Goal: Task Accomplishment & Management: Complete application form

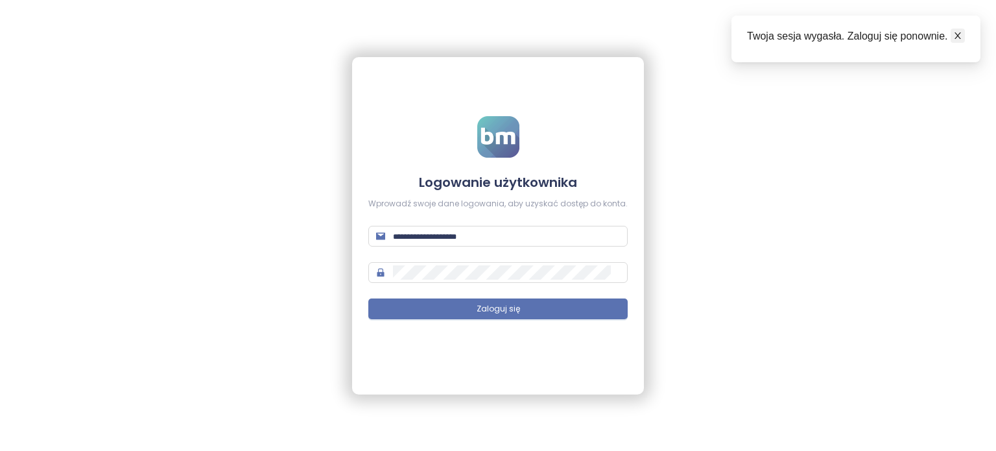
type input "**********"
click at [954, 38] on icon "close" at bounding box center [957, 35] width 9 height 9
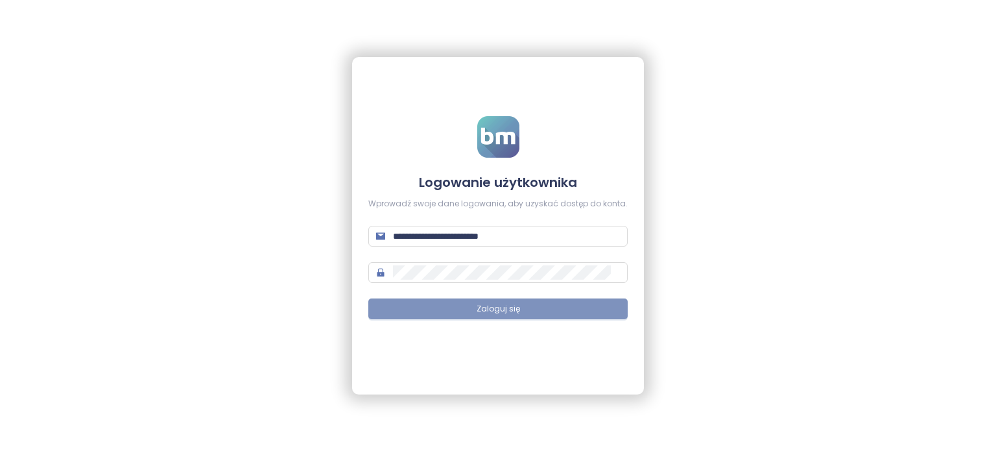
click at [524, 303] on button "Zaloguj się" at bounding box center [497, 308] width 259 height 21
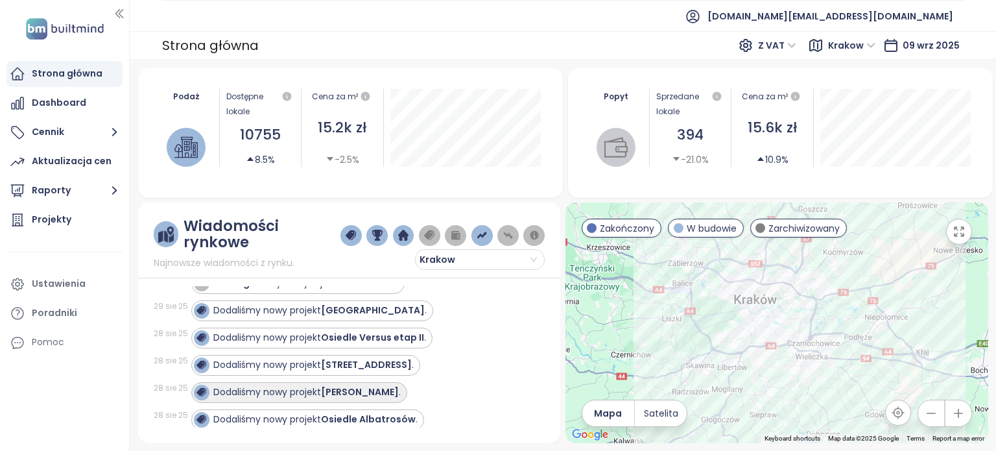
scroll to position [460, 0]
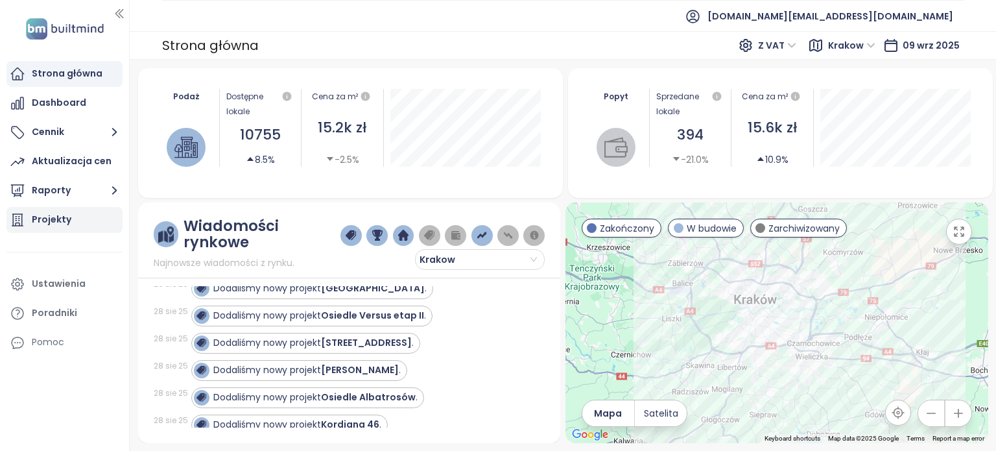
click at [91, 215] on div "Projekty" at bounding box center [64, 220] width 116 height 26
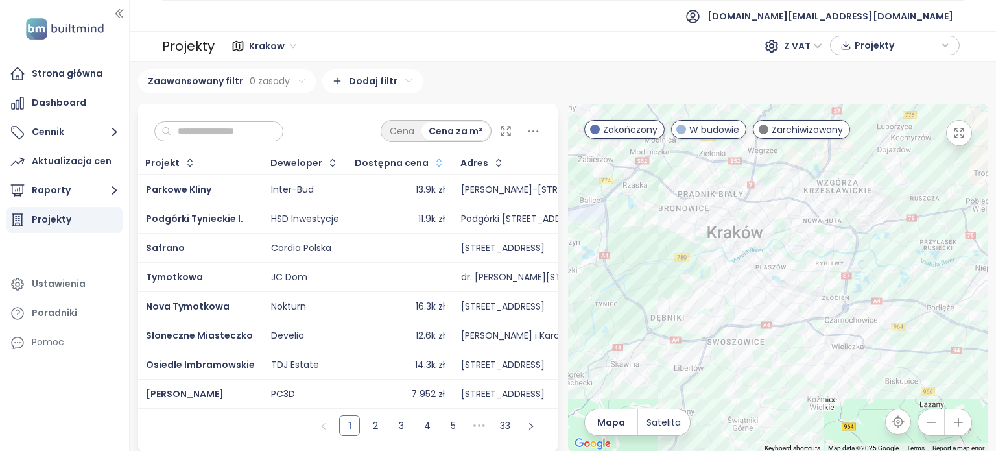
click at [433, 158] on icon "button" at bounding box center [438, 162] width 13 height 13
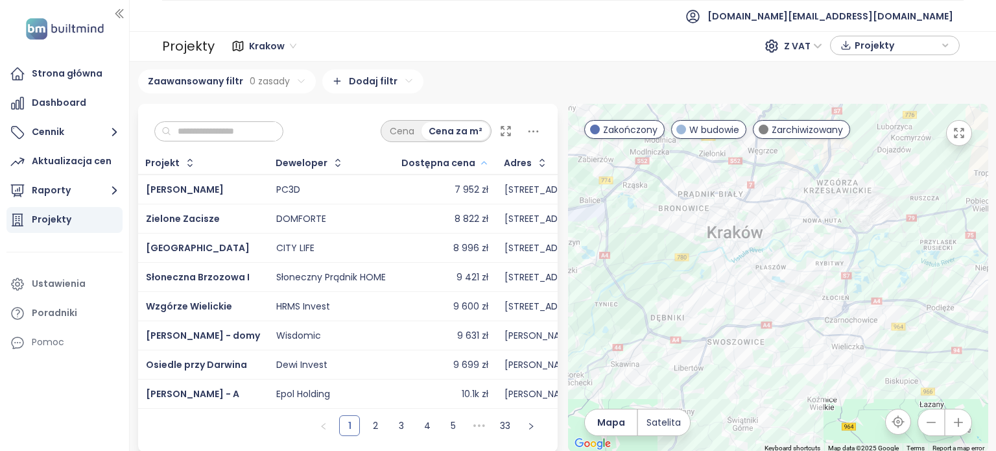
click at [480, 162] on div "Dostępna cena" at bounding box center [445, 162] width 101 height 21
click at [481, 162] on icon "button" at bounding box center [483, 163] width 5 height 3
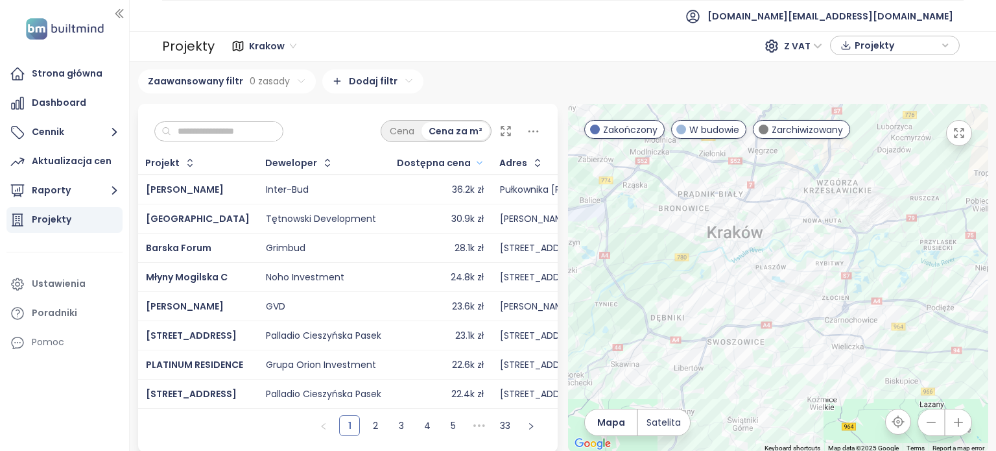
click at [504, 128] on icon at bounding box center [505, 130] width 13 height 13
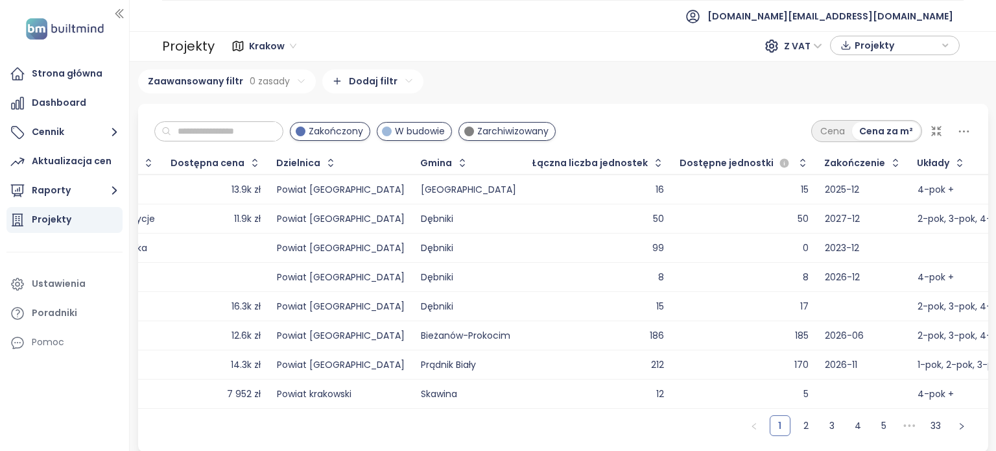
scroll to position [0, 202]
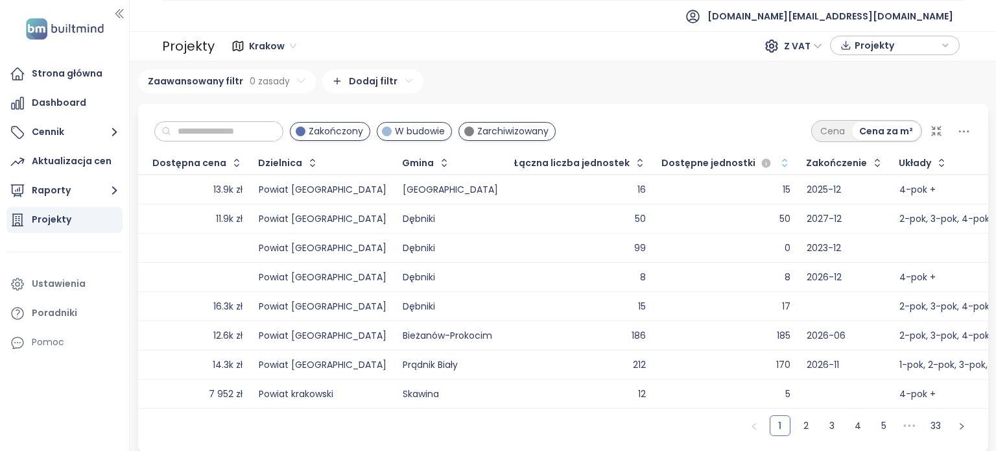
click at [778, 158] on icon "button" at bounding box center [784, 162] width 13 height 13
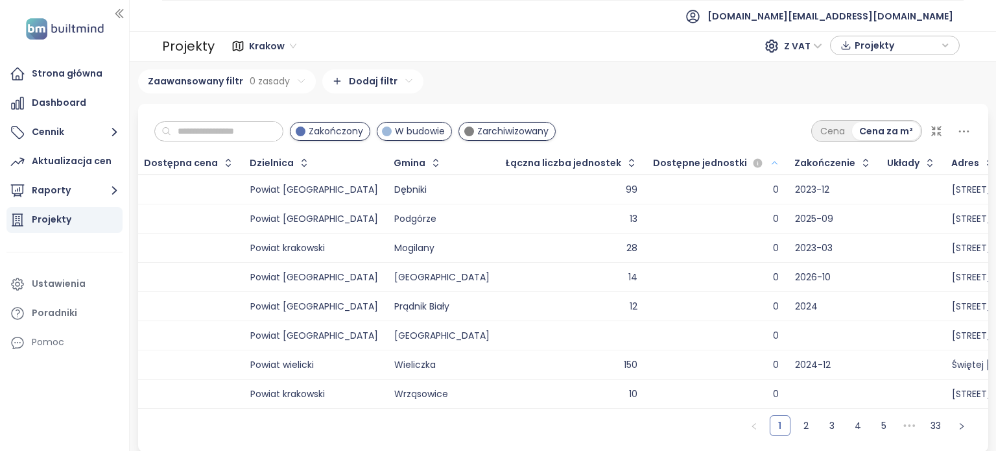
click at [769, 161] on icon "button" at bounding box center [774, 163] width 10 height 16
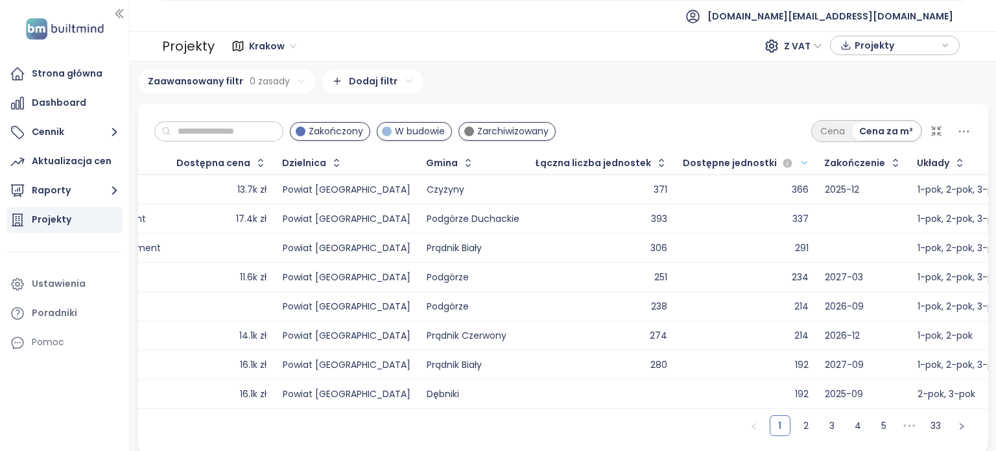
scroll to position [0, 0]
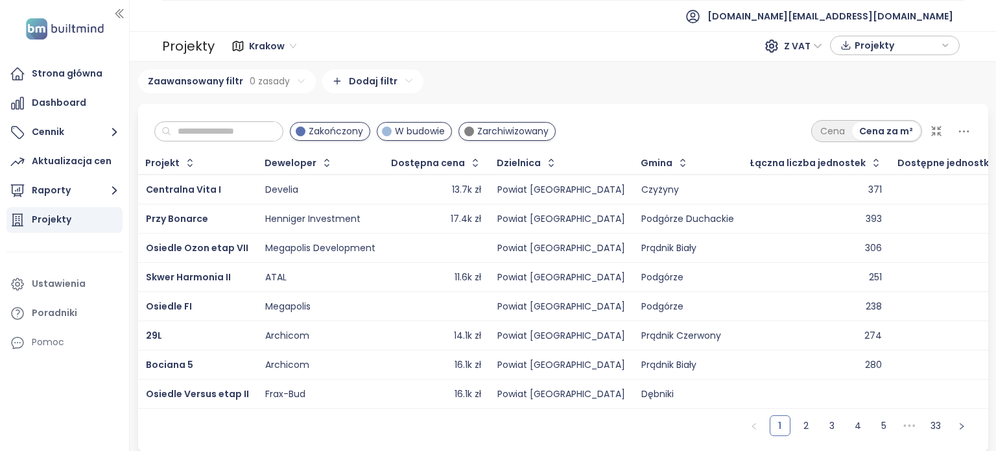
click at [930, 131] on icon at bounding box center [936, 130] width 13 height 13
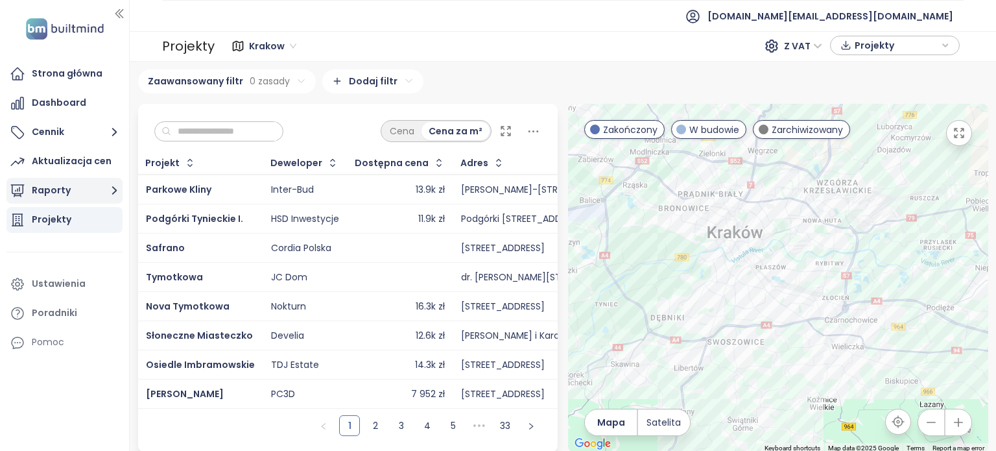
click at [74, 191] on button "Raporty" at bounding box center [64, 191] width 116 height 26
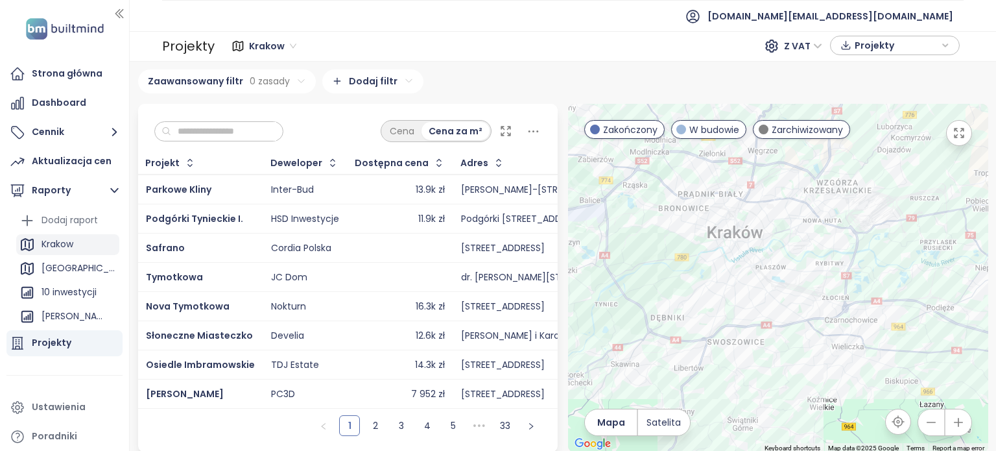
click at [88, 248] on div "Krakow" at bounding box center [67, 244] width 103 height 21
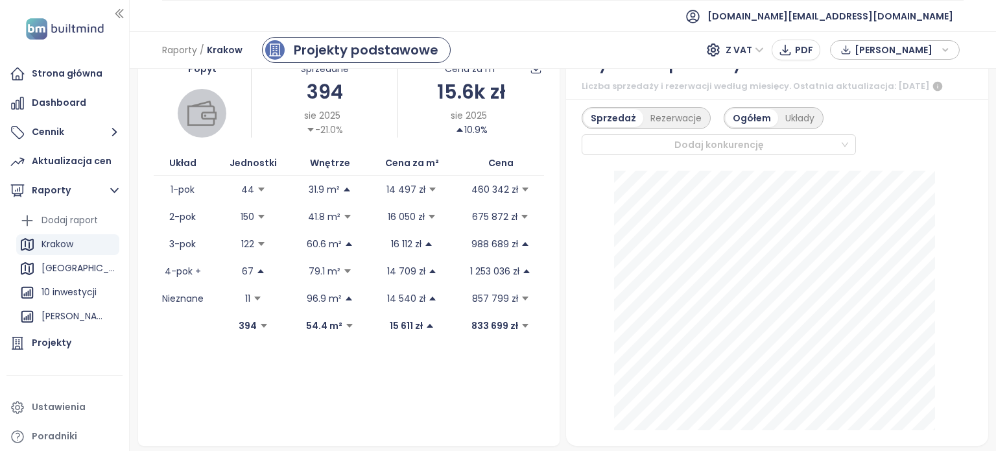
scroll to position [324, 0]
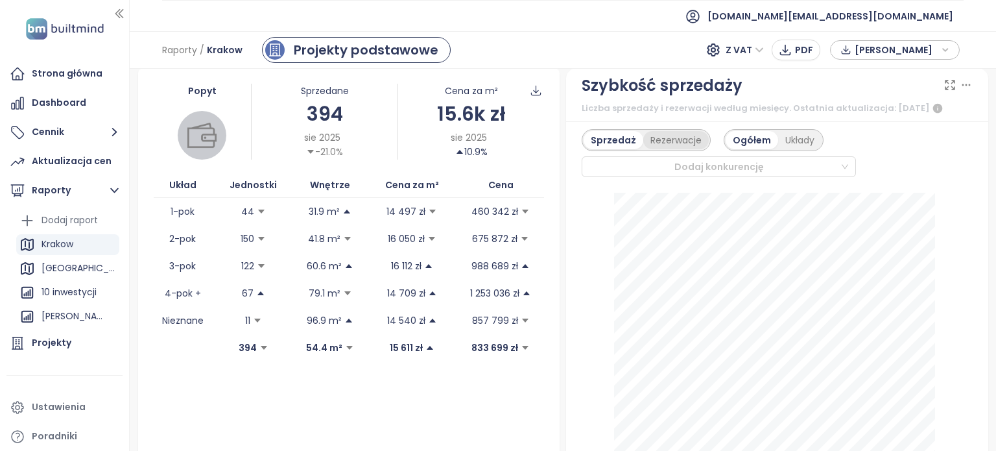
click at [657, 149] on div "Rezerwacje" at bounding box center [675, 140] width 65 height 18
click at [799, 149] on div "Układy" at bounding box center [798, 140] width 43 height 18
click at [601, 149] on div "Sprzedaż" at bounding box center [610, 140] width 55 height 18
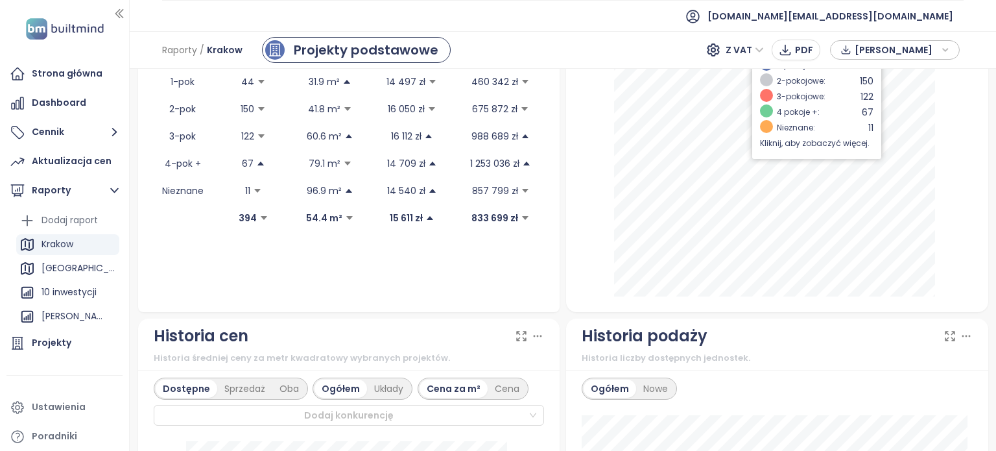
scroll to position [389, 0]
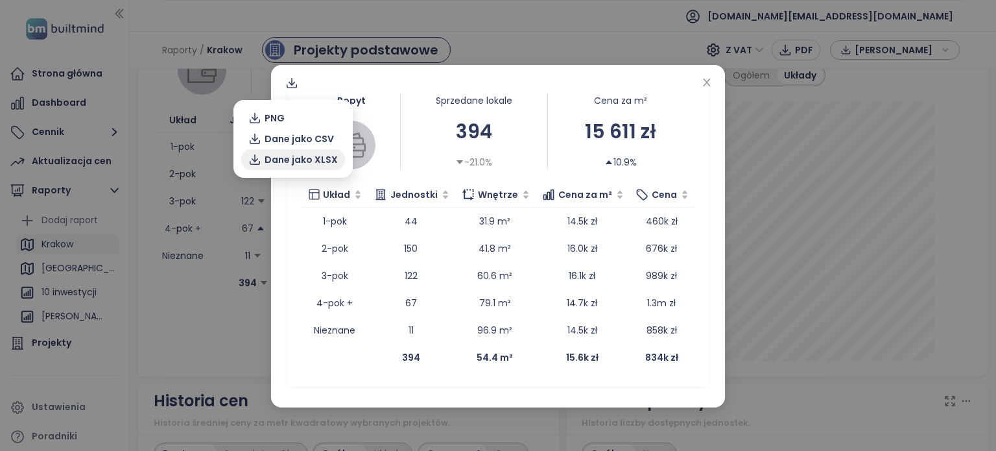
click at [315, 161] on span "Dane jako XLSX" at bounding box center [300, 159] width 73 height 14
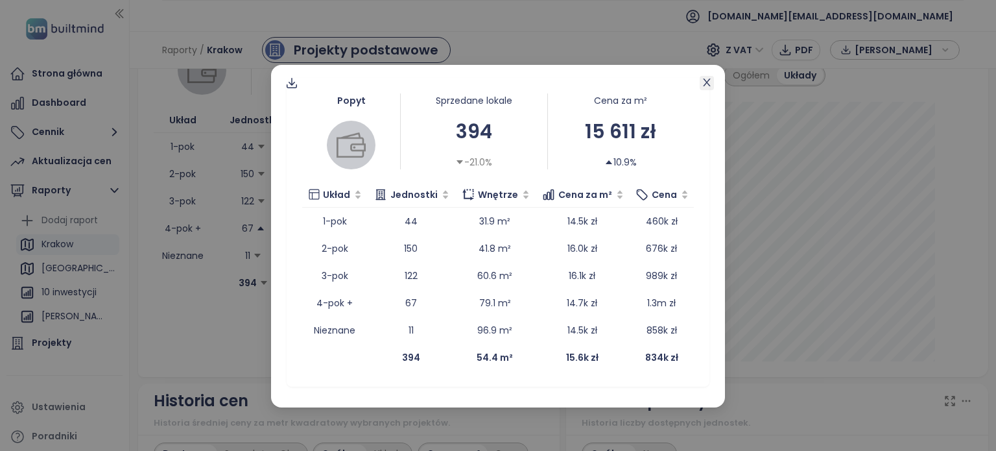
click at [707, 82] on icon "close" at bounding box center [706, 82] width 7 height 8
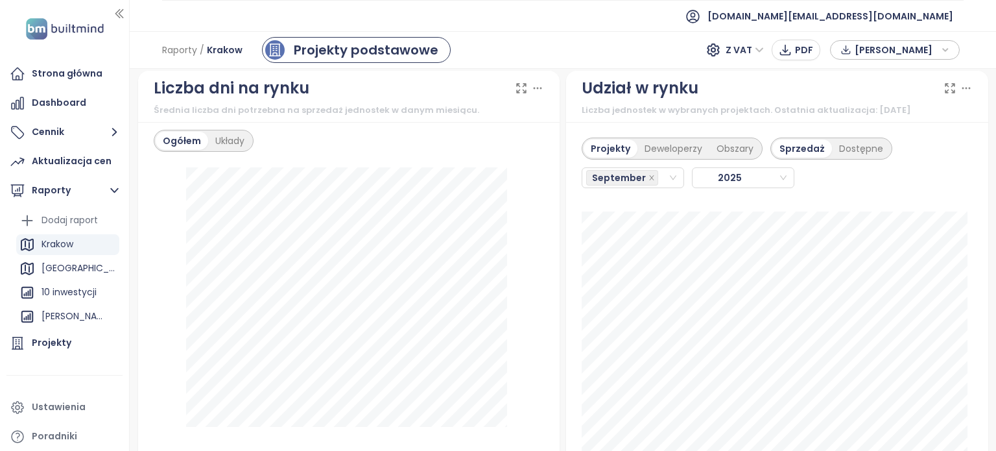
scroll to position [1491, 0]
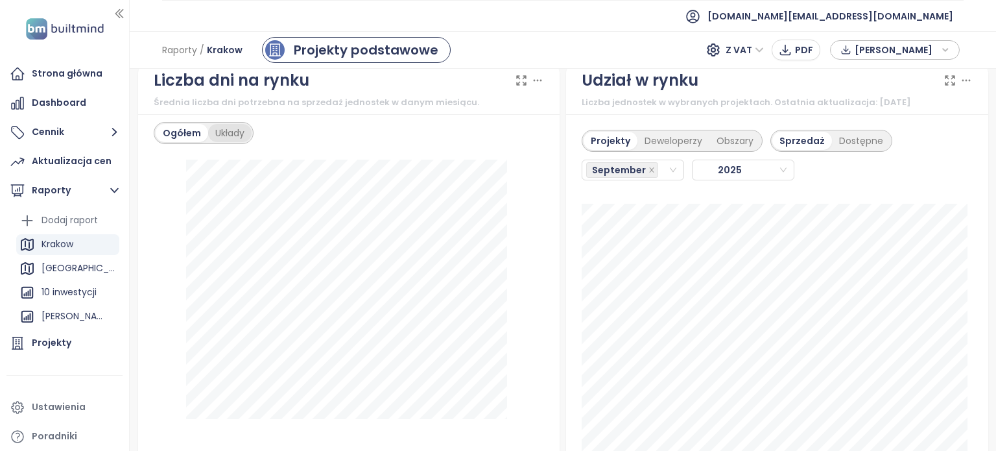
click at [213, 141] on div "Układy" at bounding box center [229, 133] width 43 height 18
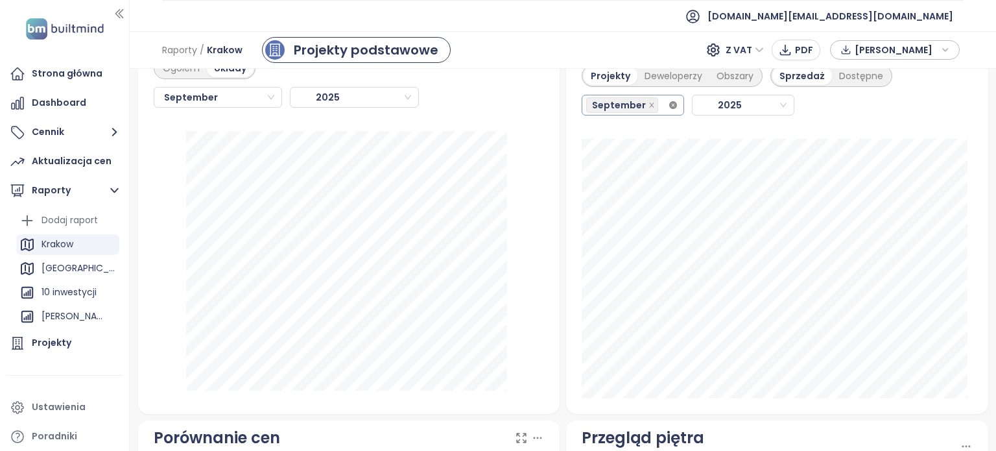
click at [669, 109] on icon "close-circle" at bounding box center [673, 105] width 8 height 8
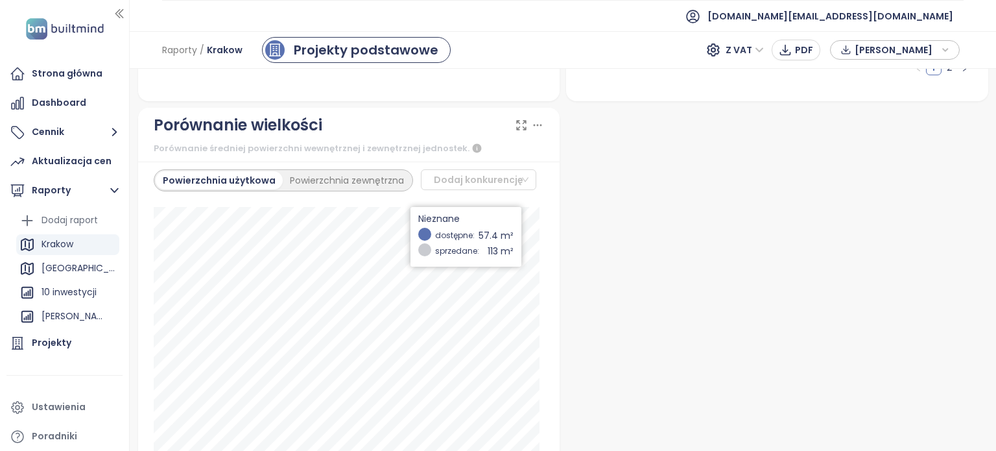
scroll to position [2367, 0]
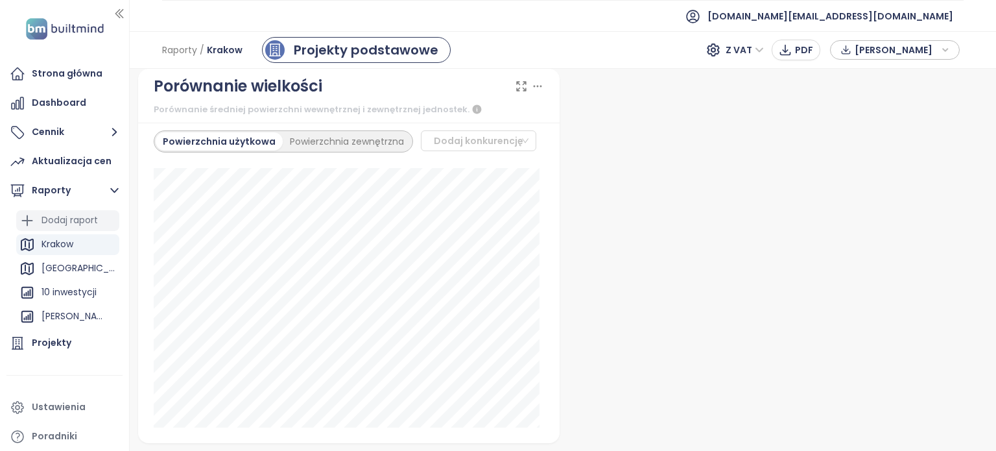
click at [72, 224] on div "Dodaj raport" at bounding box center [69, 220] width 56 height 16
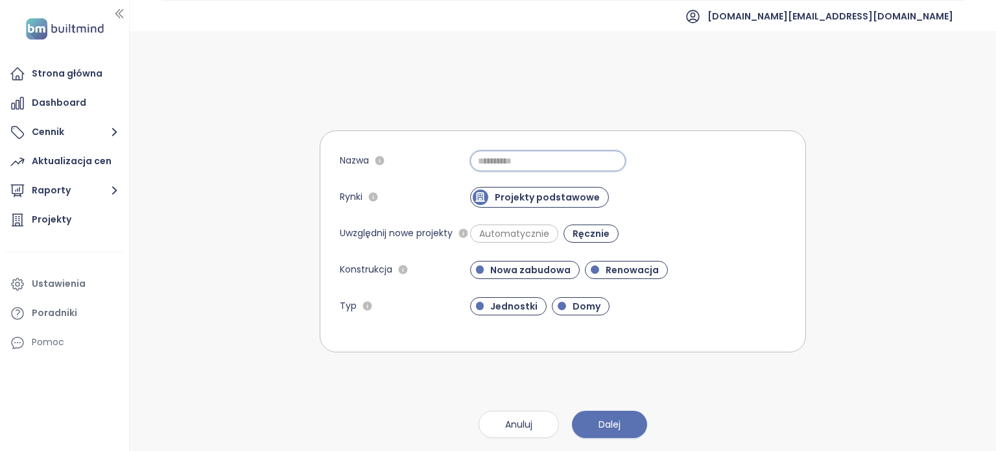
click at [532, 164] on input "Nazwa" at bounding box center [548, 160] width 156 height 21
type input "********"
click at [613, 421] on span "Dalej" at bounding box center [609, 424] width 22 height 14
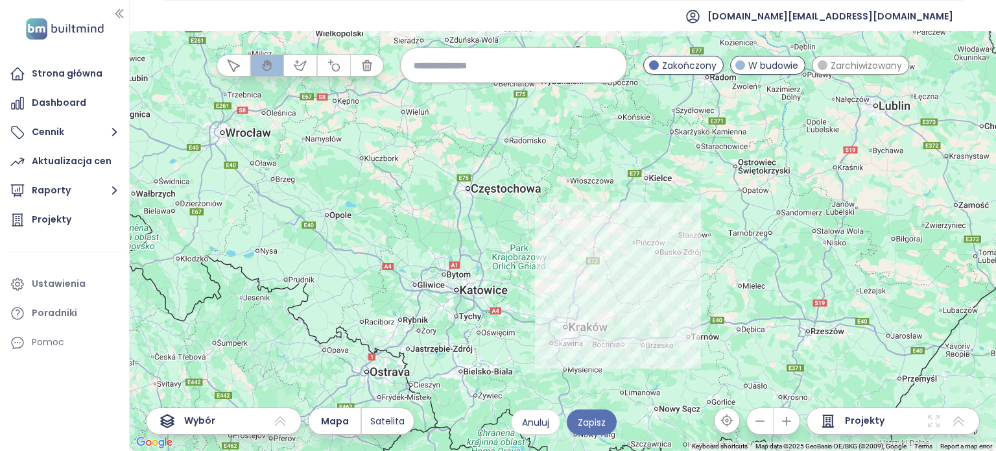
drag, startPoint x: 638, startPoint y: 375, endPoint x: 612, endPoint y: 268, distance: 110.1
click at [612, 268] on div at bounding box center [563, 240] width 866 height 419
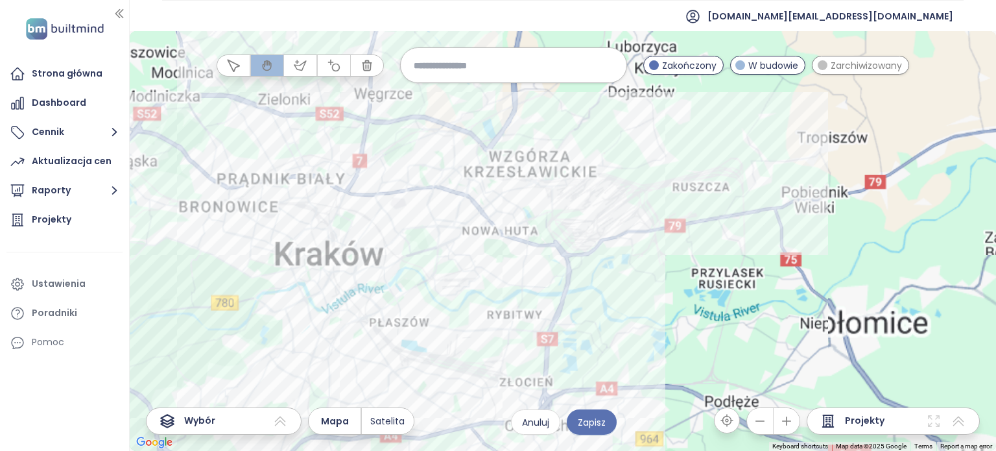
drag, startPoint x: 493, startPoint y: 329, endPoint x: 583, endPoint y: 282, distance: 100.9
click at [583, 282] on div at bounding box center [563, 240] width 866 height 419
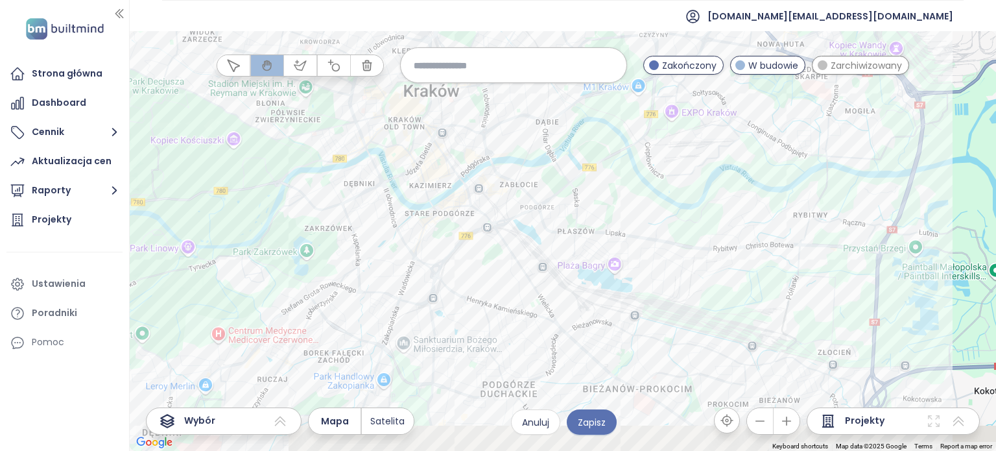
drag, startPoint x: 509, startPoint y: 152, endPoint x: 646, endPoint y: 112, distance: 142.4
click at [646, 112] on div at bounding box center [563, 240] width 866 height 419
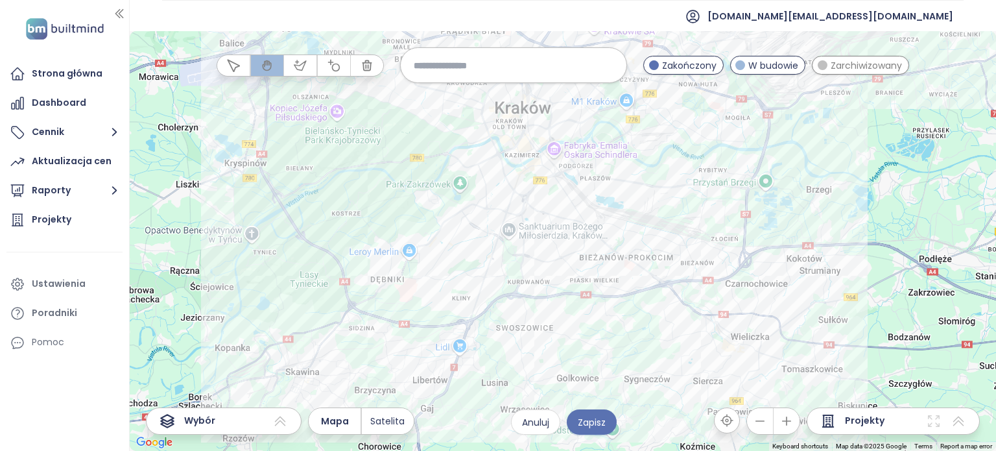
drag, startPoint x: 581, startPoint y: 283, endPoint x: 574, endPoint y: 282, distance: 7.8
click at [574, 285] on div at bounding box center [563, 240] width 866 height 419
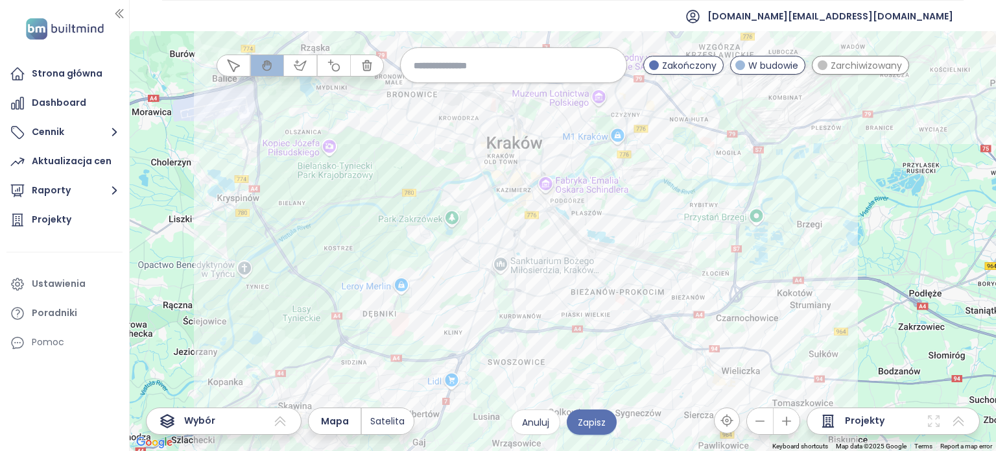
drag, startPoint x: 571, startPoint y: 253, endPoint x: 572, endPoint y: 263, distance: 10.4
click at [572, 263] on div at bounding box center [563, 240] width 866 height 419
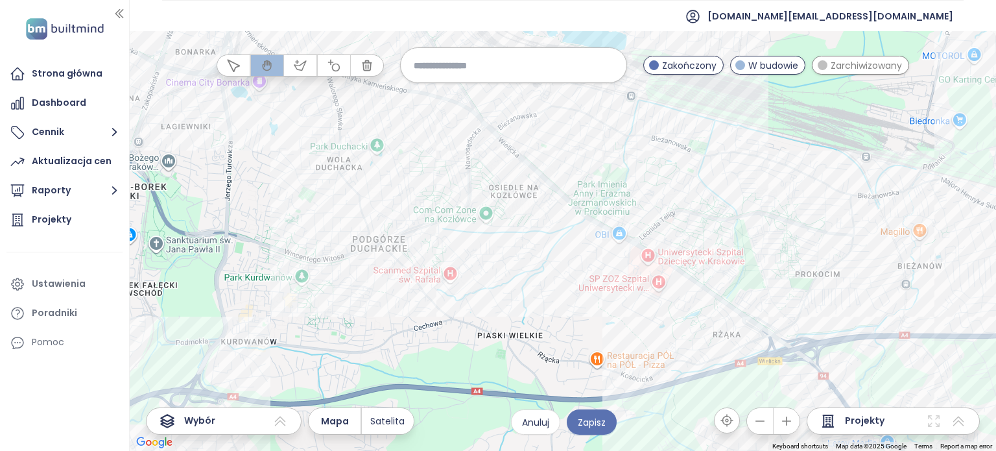
drag, startPoint x: 524, startPoint y: 314, endPoint x: 403, endPoint y: 339, distance: 123.2
click at [403, 339] on div at bounding box center [563, 240] width 866 height 419
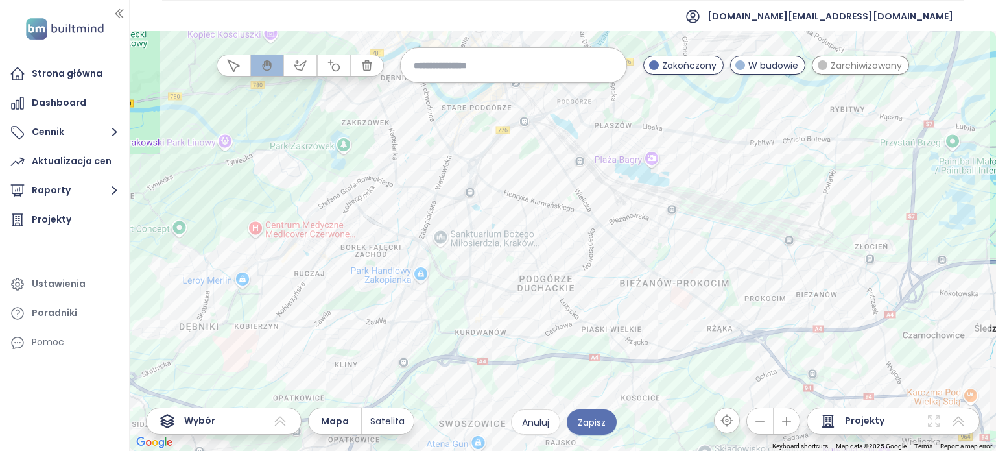
drag, startPoint x: 398, startPoint y: 336, endPoint x: 556, endPoint y: 327, distance: 157.8
click at [560, 329] on div at bounding box center [563, 240] width 866 height 419
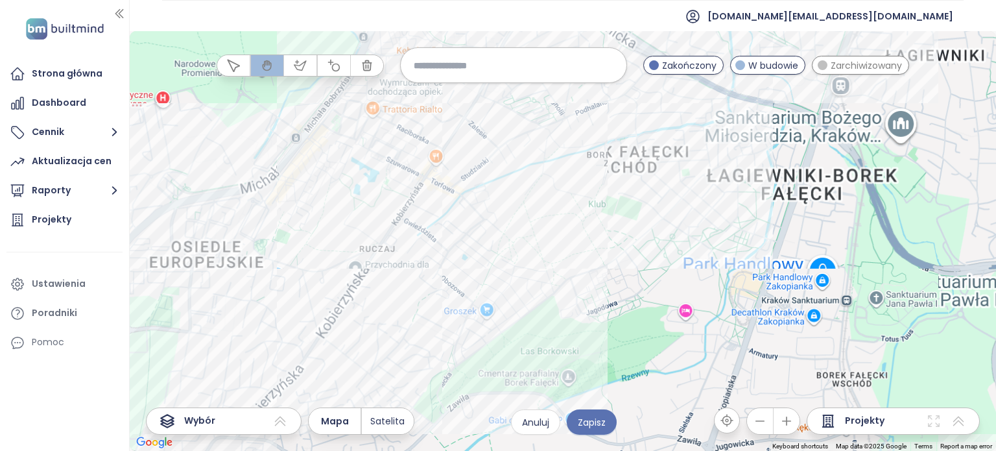
drag, startPoint x: 385, startPoint y: 296, endPoint x: 417, endPoint y: 290, distance: 32.9
click at [417, 290] on div at bounding box center [563, 240] width 866 height 419
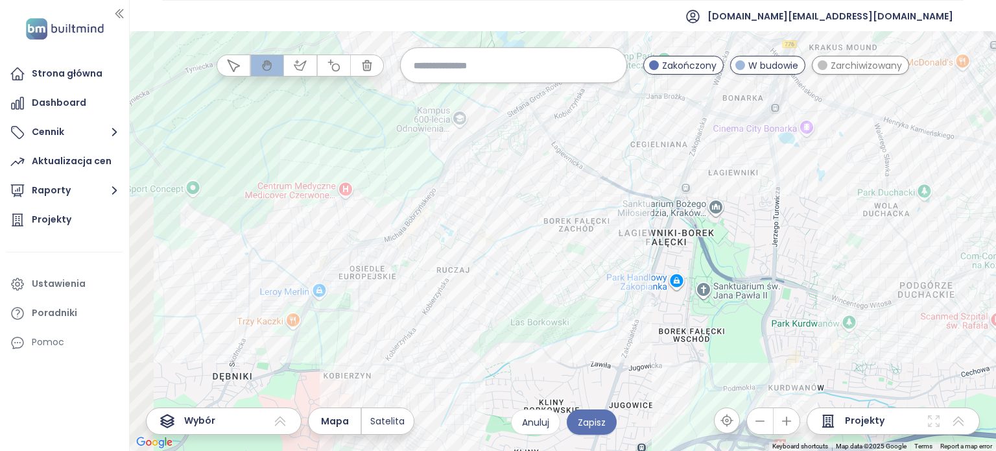
drag, startPoint x: 417, startPoint y: 290, endPoint x: 464, endPoint y: 290, distance: 46.7
click at [469, 290] on div at bounding box center [563, 240] width 866 height 419
click at [486, 191] on div "Willa Zalesie Kliknij, aby otworzyć Kliknij dwukrotnie, aby dodać" at bounding box center [563, 240] width 866 height 419
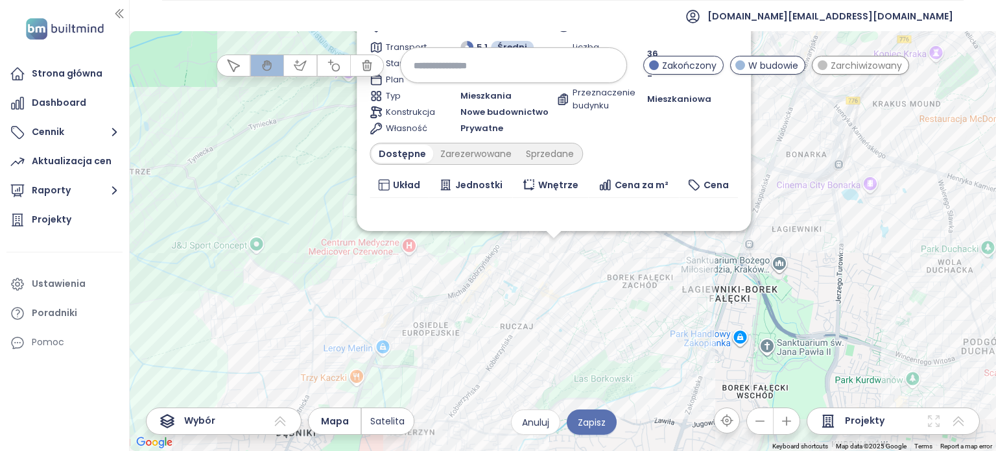
drag, startPoint x: 520, startPoint y: 231, endPoint x: 528, endPoint y: 297, distance: 66.7
click at [526, 290] on div "Uwzględnij Willa Zalesie W budowie wiosenna promocja Kobierzyńska 145, 30-382 K…" at bounding box center [563, 240] width 866 height 419
drag, startPoint x: 528, startPoint y: 297, endPoint x: 533, endPoint y: 335, distance: 38.5
click at [532, 318] on div "Uwzględnij Willa Zalesie W budowie wiosenna promocja Kobierzyńska 145, 30-382 K…" at bounding box center [563, 240] width 866 height 419
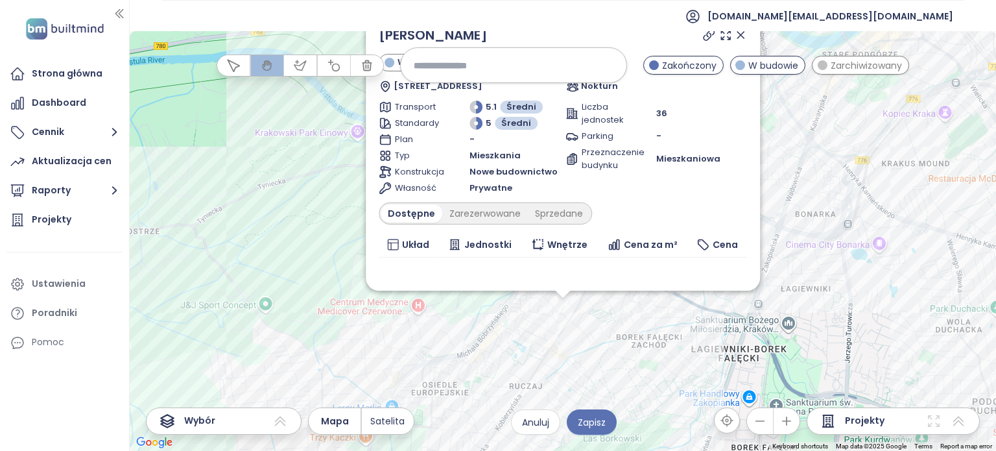
drag, startPoint x: 533, startPoint y: 335, endPoint x: 482, endPoint y: 250, distance: 98.8
click at [535, 349] on div "Uwzględnij Willa Zalesie W budowie wiosenna promocja Kobierzyńska 145, 30-382 K…" at bounding box center [563, 240] width 866 height 419
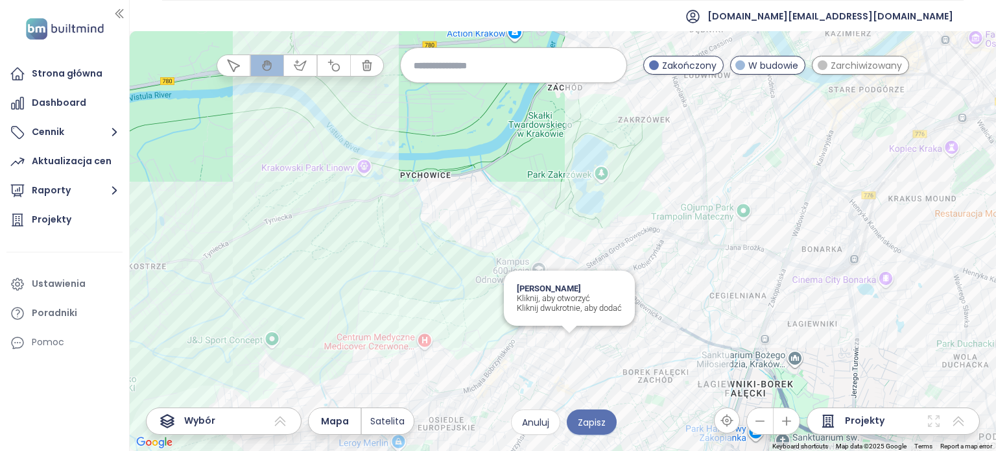
click at [568, 342] on div "Willa Zalesie Kliknij, aby otworzyć Kliknij dwukrotnie, aby dodać" at bounding box center [563, 240] width 866 height 419
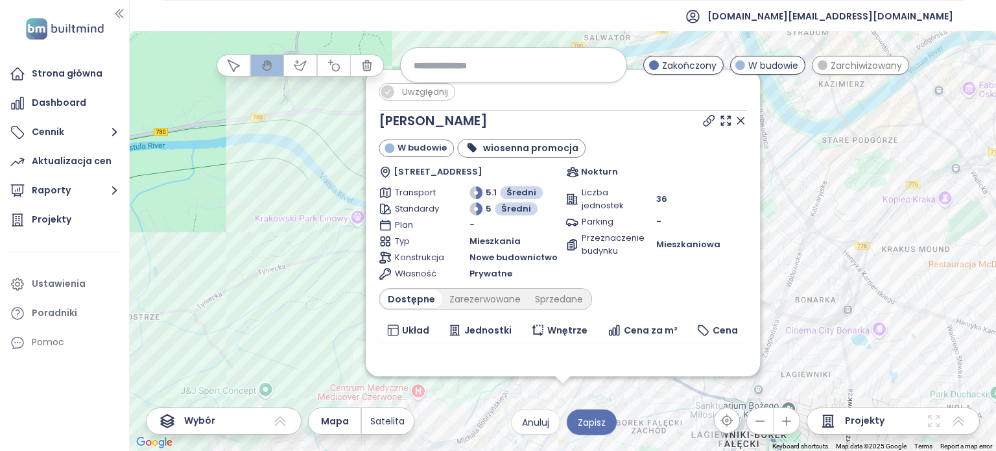
click at [392, 91] on icon at bounding box center [387, 91] width 13 height 13
click at [614, 396] on div "Uwzględnij Willa Zalesie W budowie wiosenna promocja Kobierzyńska 145, 30-382 K…" at bounding box center [563, 240] width 866 height 419
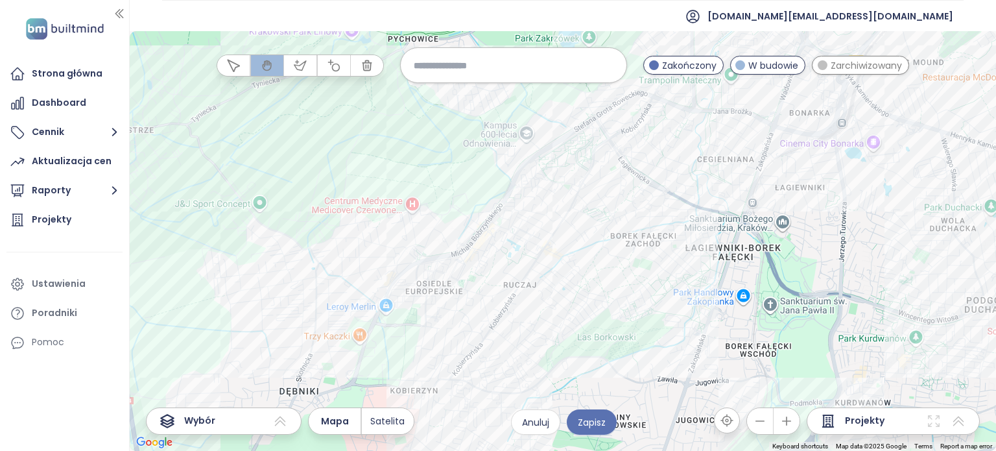
drag, startPoint x: 614, startPoint y: 396, endPoint x: 609, endPoint y: 205, distance: 191.3
click at [609, 205] on div at bounding box center [563, 240] width 866 height 419
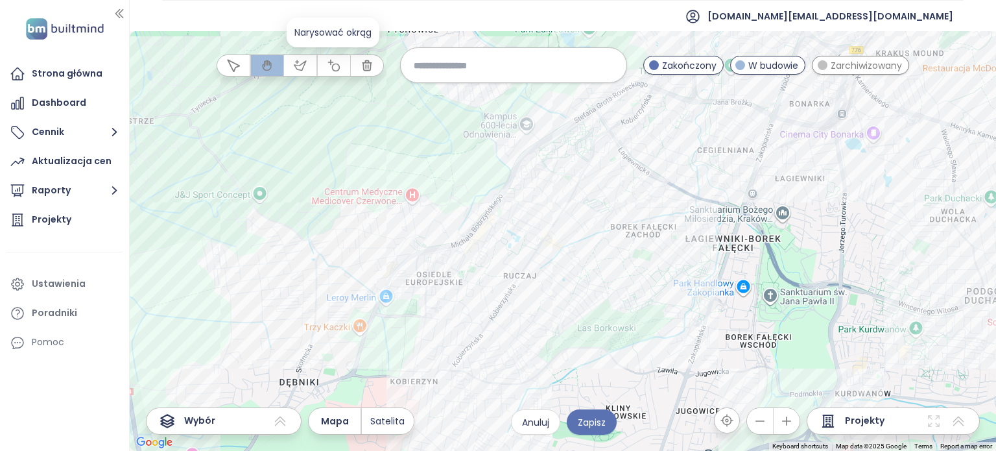
click at [341, 64] on button "button" at bounding box center [334, 65] width 32 height 21
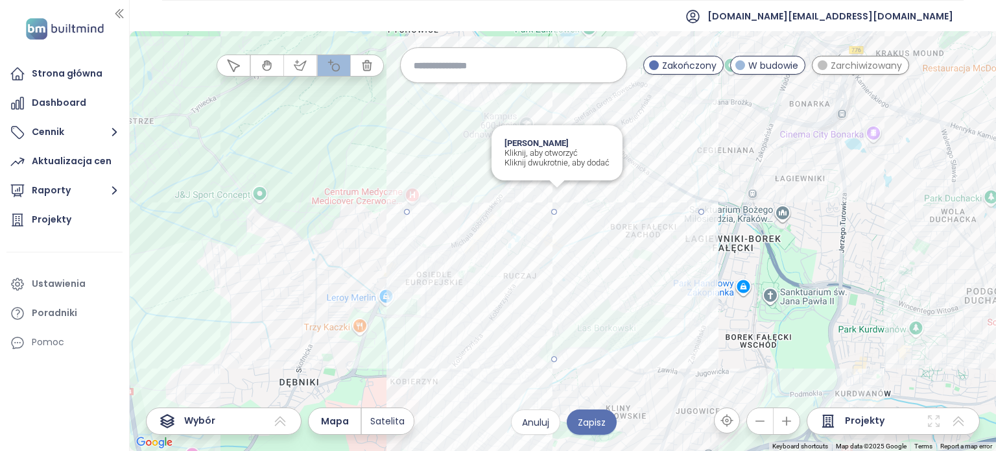
drag, startPoint x: 552, startPoint y: 211, endPoint x: 677, endPoint y: 293, distance: 148.9
click at [677, 293] on div at bounding box center [563, 241] width 866 height 419
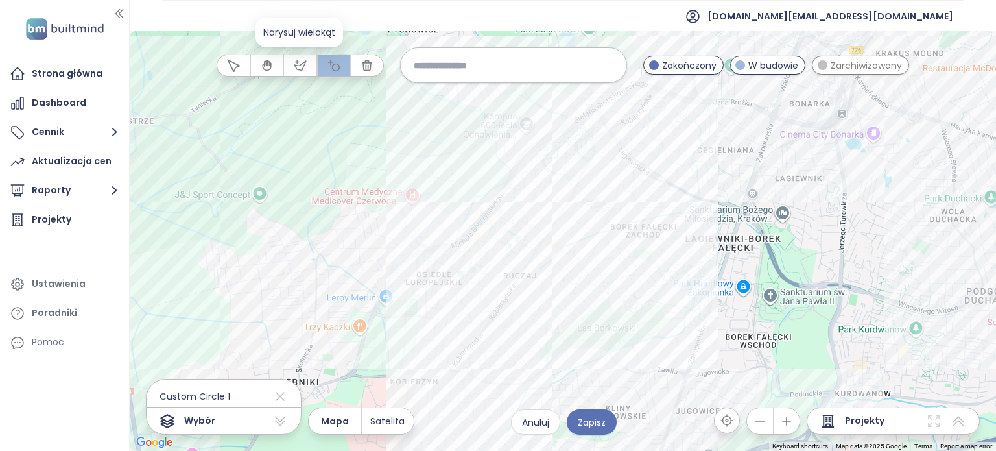
click at [298, 67] on icon "button" at bounding box center [300, 65] width 13 height 13
click at [405, 237] on div at bounding box center [563, 241] width 866 height 419
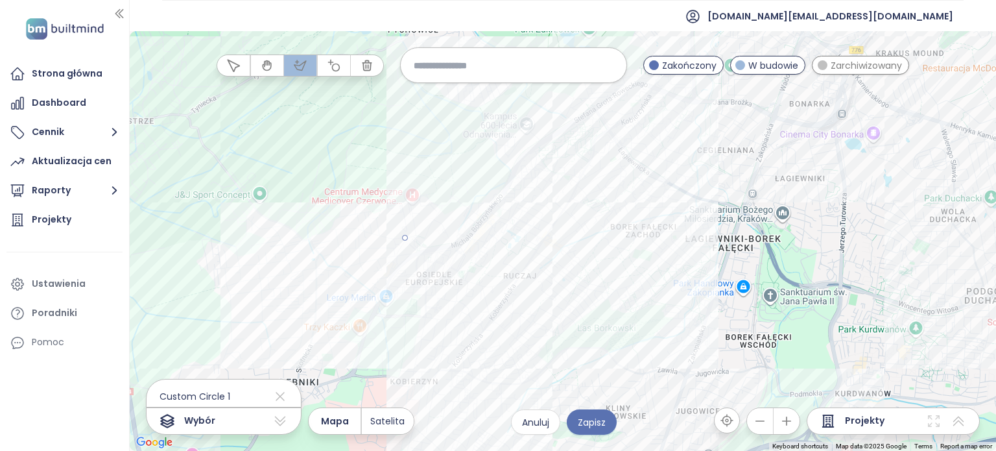
click at [316, 290] on div at bounding box center [563, 241] width 866 height 419
click at [574, 379] on div at bounding box center [563, 241] width 866 height 419
click at [625, 356] on div at bounding box center [563, 241] width 866 height 419
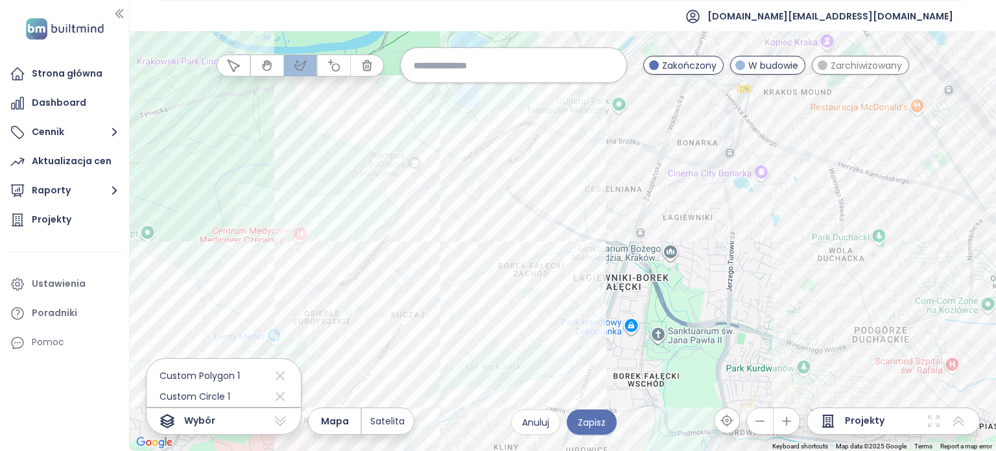
drag, startPoint x: 847, startPoint y: 220, endPoint x: 688, endPoint y: 283, distance: 171.0
click at [691, 283] on div at bounding box center [563, 241] width 866 height 419
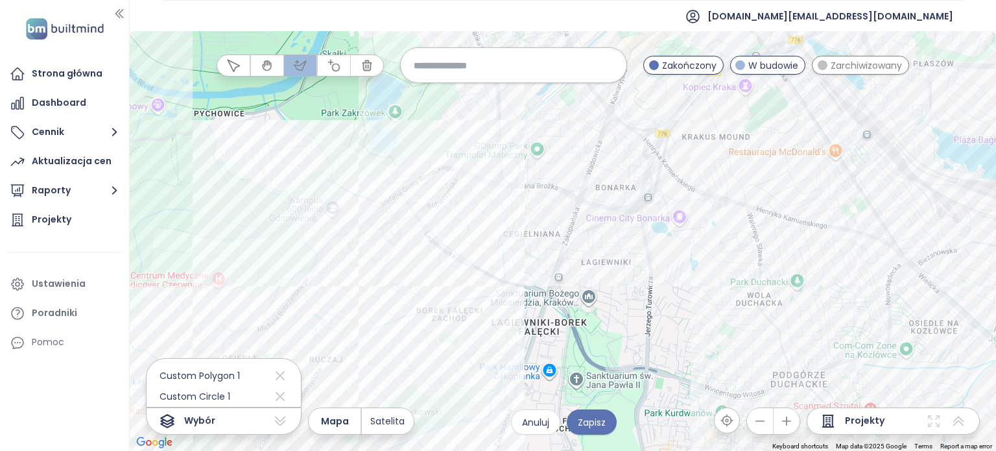
click at [272, 69] on icon "button" at bounding box center [267, 65] width 13 height 13
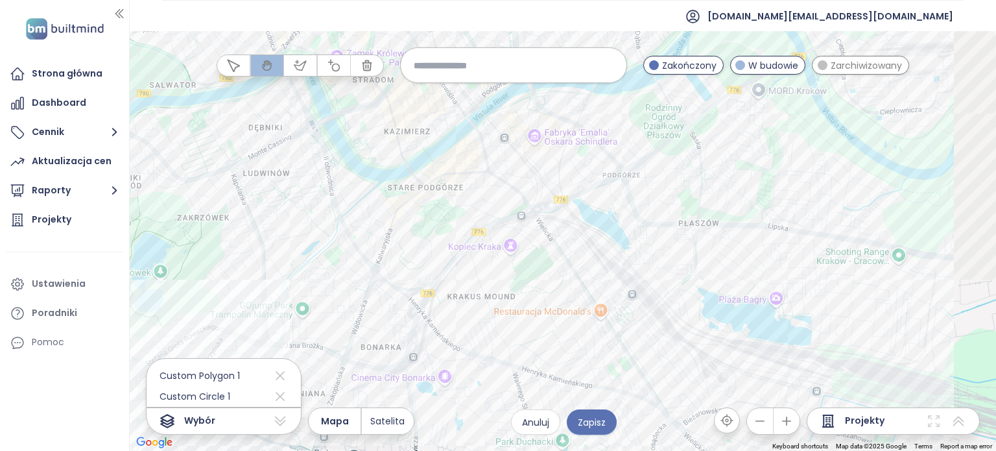
drag, startPoint x: 812, startPoint y: 180, endPoint x: 548, endPoint y: 355, distance: 316.6
click at [549, 355] on div at bounding box center [563, 240] width 866 height 419
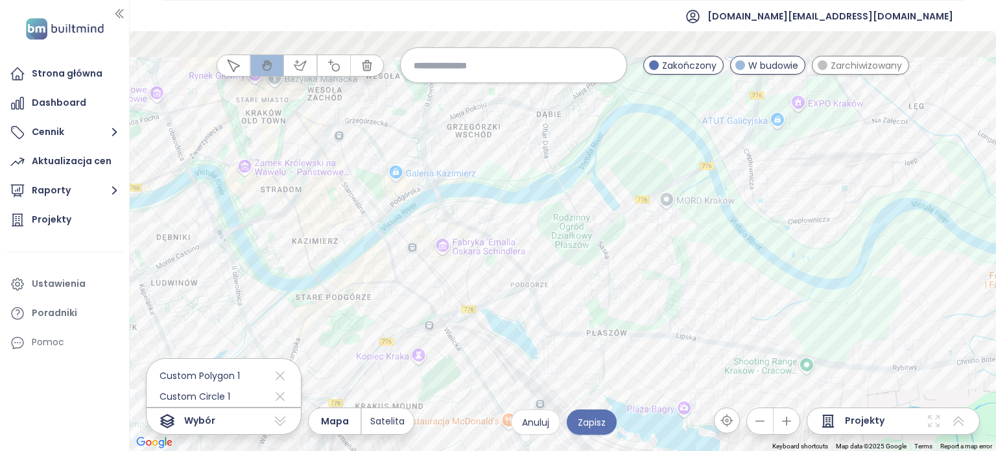
drag, startPoint x: 721, startPoint y: 172, endPoint x: 692, endPoint y: 254, distance: 86.7
click at [692, 254] on div at bounding box center [563, 240] width 866 height 419
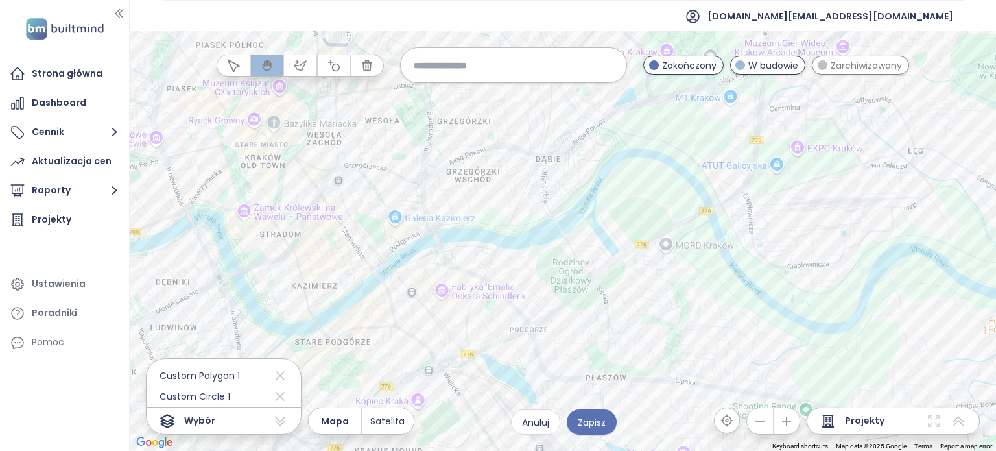
drag, startPoint x: 713, startPoint y: 160, endPoint x: 697, endPoint y: 230, distance: 71.7
click at [696, 230] on div at bounding box center [563, 240] width 866 height 419
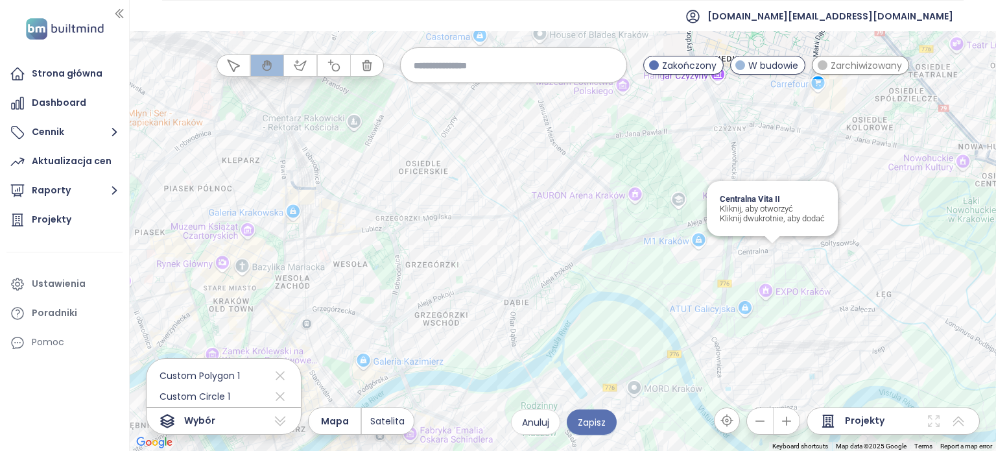
click at [769, 252] on div "Centralna Vita II Kliknij, aby otworzyć Kliknij dwukrotnie, aby dodać" at bounding box center [563, 240] width 866 height 419
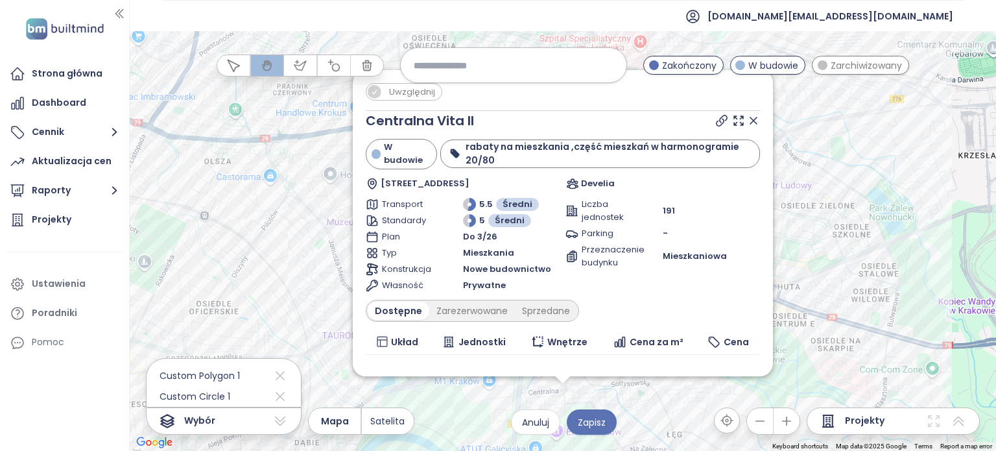
click at [373, 93] on icon at bounding box center [374, 92] width 16 height 16
drag, startPoint x: 797, startPoint y: 267, endPoint x: 807, endPoint y: 248, distance: 21.2
click at [807, 248] on div "Uwzględnij Centralna Vita II W budowie rabaty na mieszkania ,część mieszkań w h…" at bounding box center [563, 240] width 866 height 419
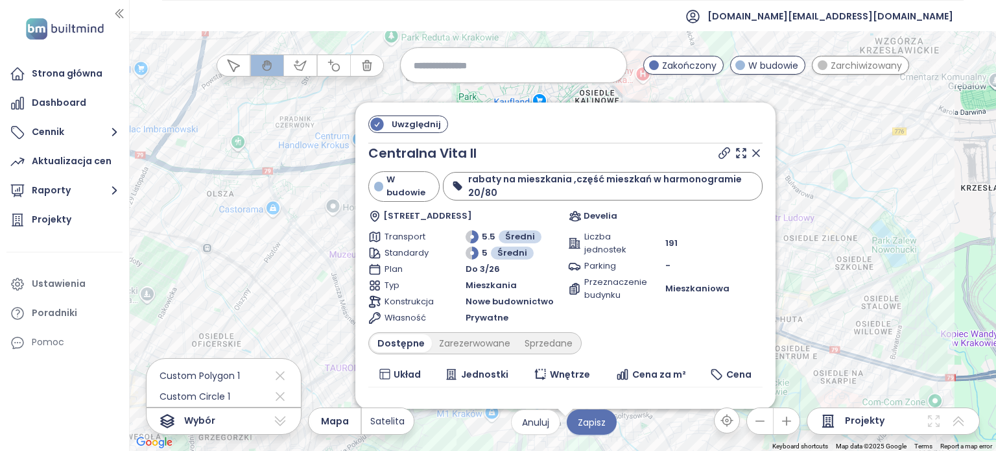
drag, startPoint x: 783, startPoint y: 279, endPoint x: 780, endPoint y: 294, distance: 15.1
click at [780, 294] on div "Uwzględnij Centralna Vita II W budowie rabaty na mieszkania ,część mieszkań w h…" at bounding box center [563, 240] width 866 height 419
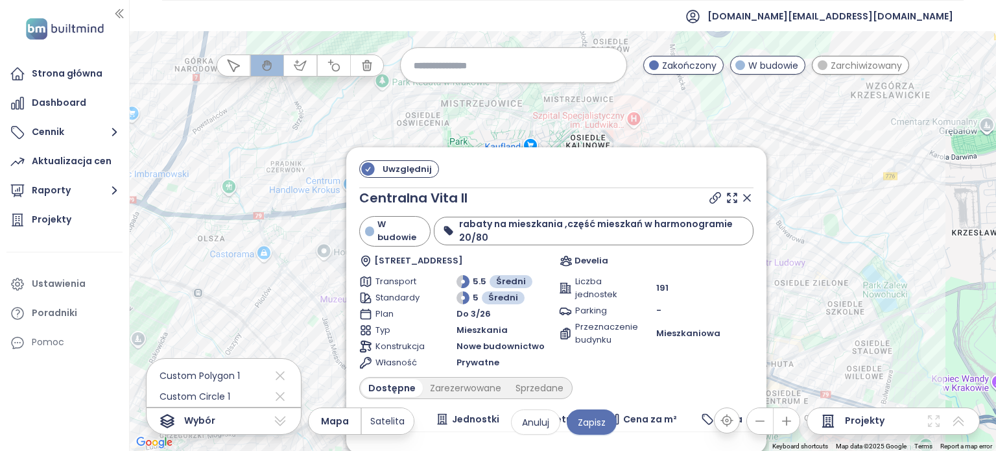
click at [740, 196] on icon at bounding box center [746, 197] width 13 height 13
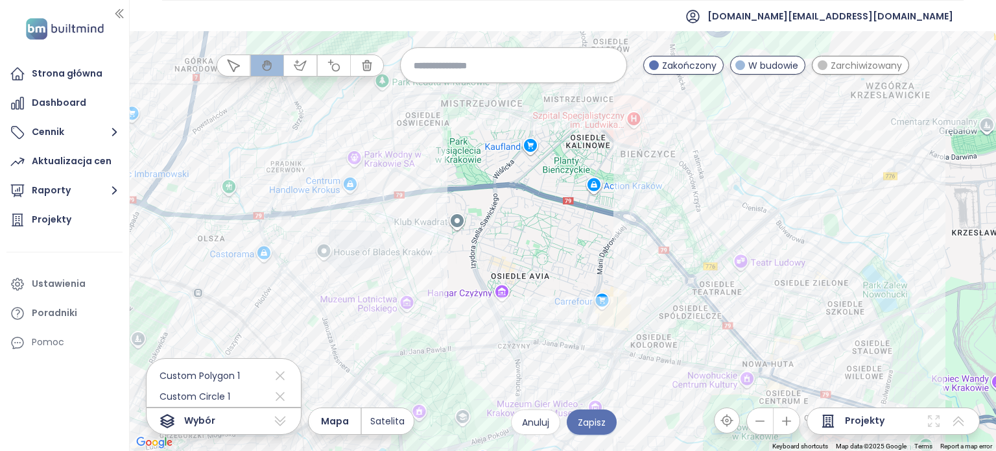
drag, startPoint x: 644, startPoint y: 329, endPoint x: 749, endPoint y: 158, distance: 201.0
click at [749, 158] on div at bounding box center [563, 240] width 866 height 419
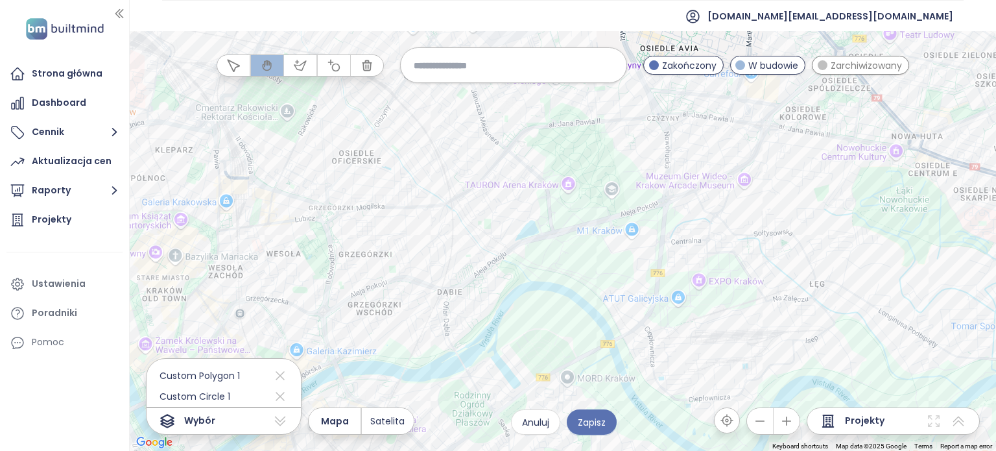
drag, startPoint x: 664, startPoint y: 299, endPoint x: 790, endPoint y: 178, distance: 174.7
click at [790, 180] on div at bounding box center [563, 240] width 866 height 419
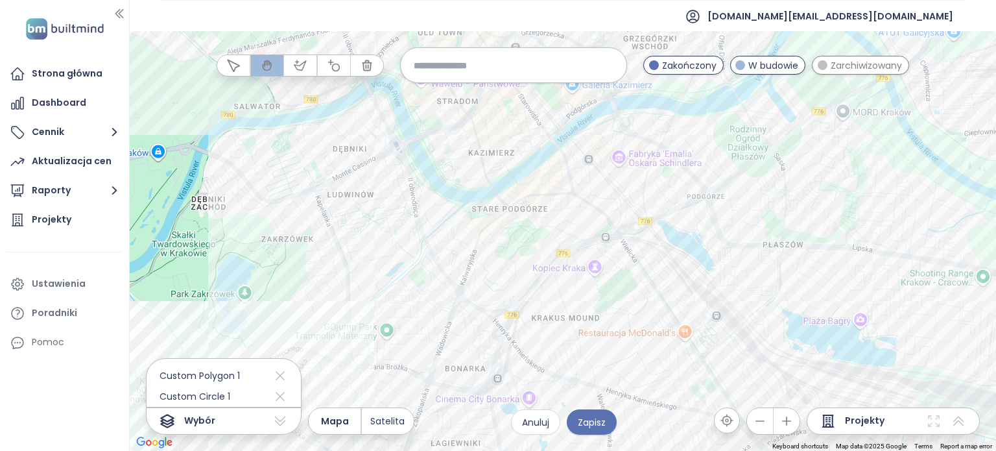
drag, startPoint x: 637, startPoint y: 298, endPoint x: 745, endPoint y: 190, distance: 152.2
click at [745, 191] on div at bounding box center [563, 240] width 866 height 419
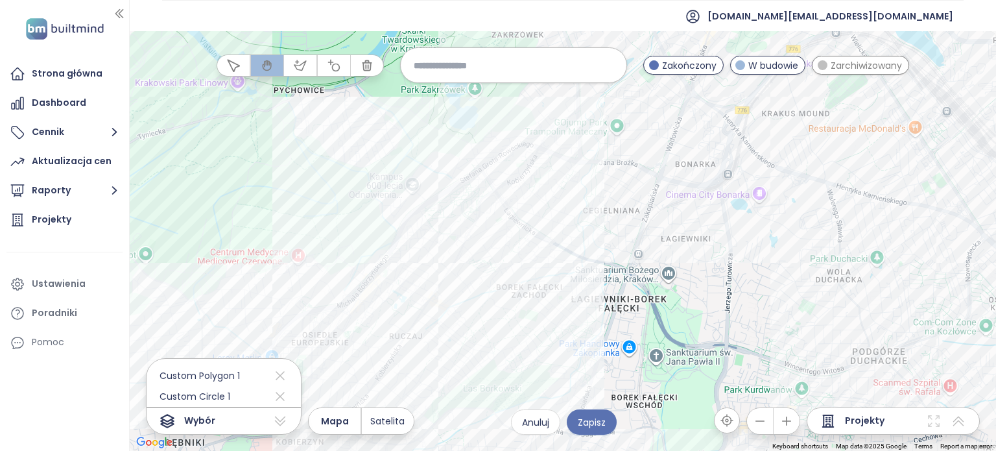
drag, startPoint x: 598, startPoint y: 347, endPoint x: 577, endPoint y: 315, distance: 38.5
click at [577, 315] on div at bounding box center [563, 240] width 866 height 419
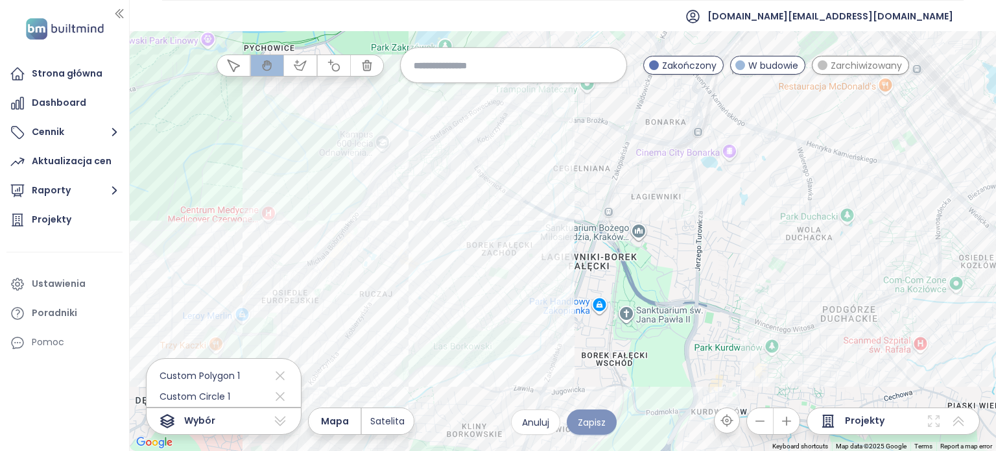
click at [598, 422] on span "Zapisz" at bounding box center [592, 422] width 28 height 14
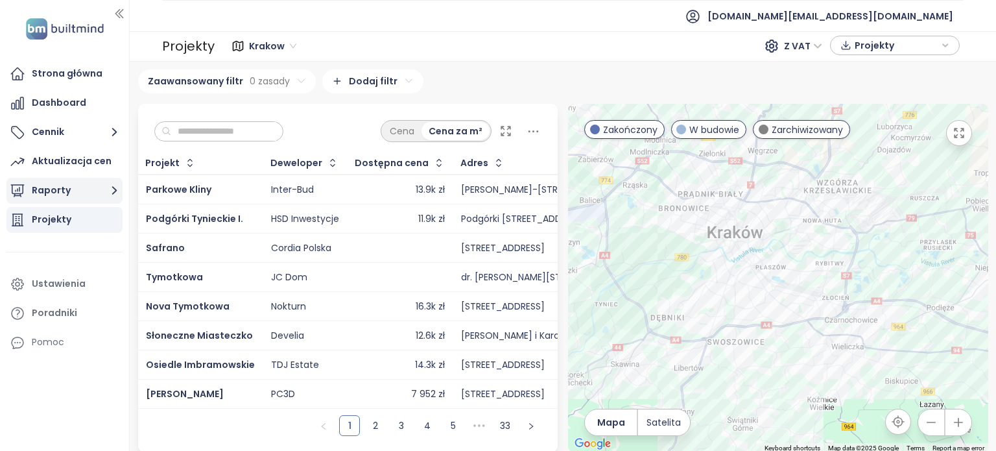
click at [104, 191] on button "Raporty" at bounding box center [64, 191] width 116 height 26
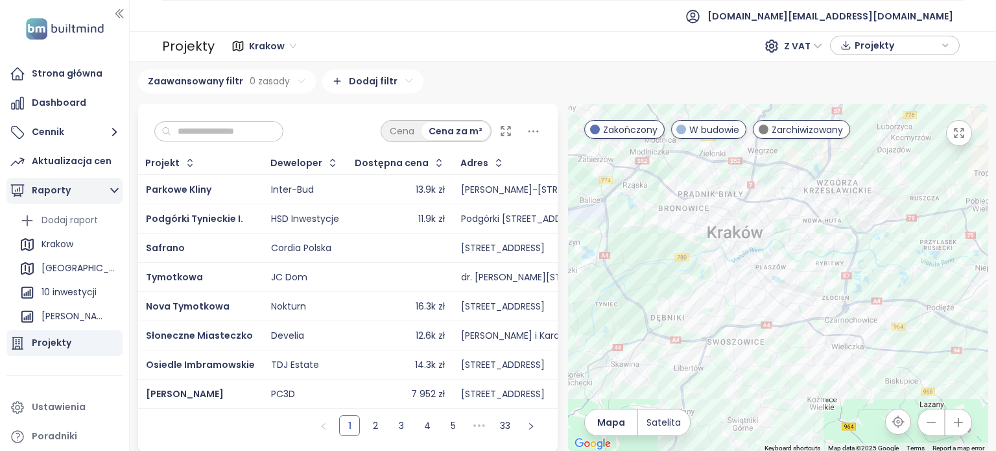
click at [113, 188] on icon "button" at bounding box center [114, 190] width 16 height 16
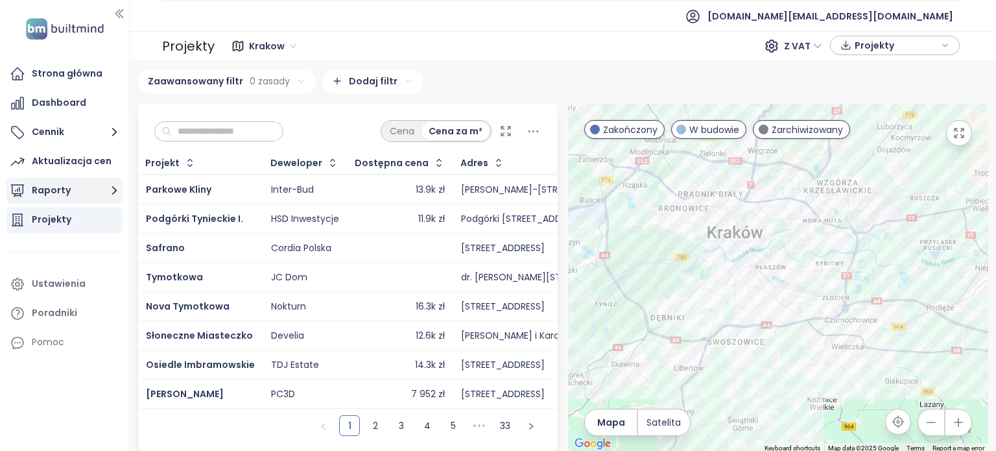
click at [113, 188] on icon "button" at bounding box center [114, 191] width 5 height 8
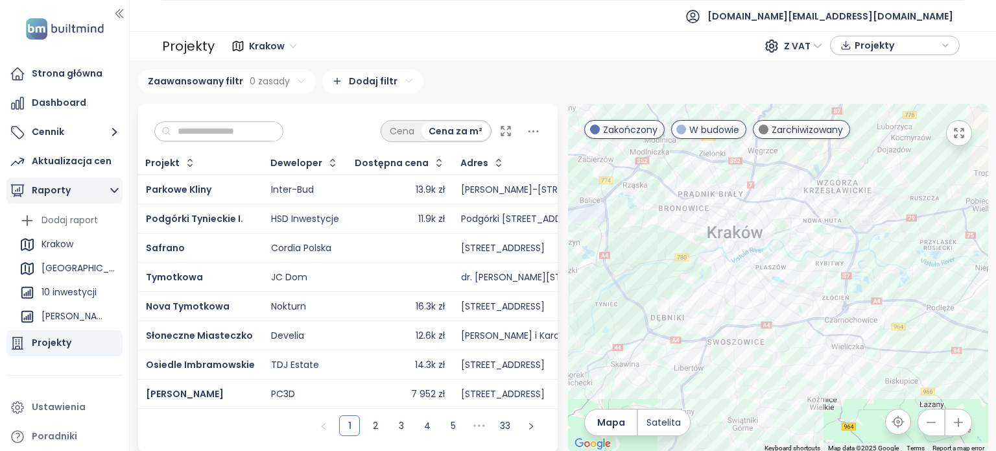
click at [109, 183] on icon "button" at bounding box center [114, 190] width 16 height 16
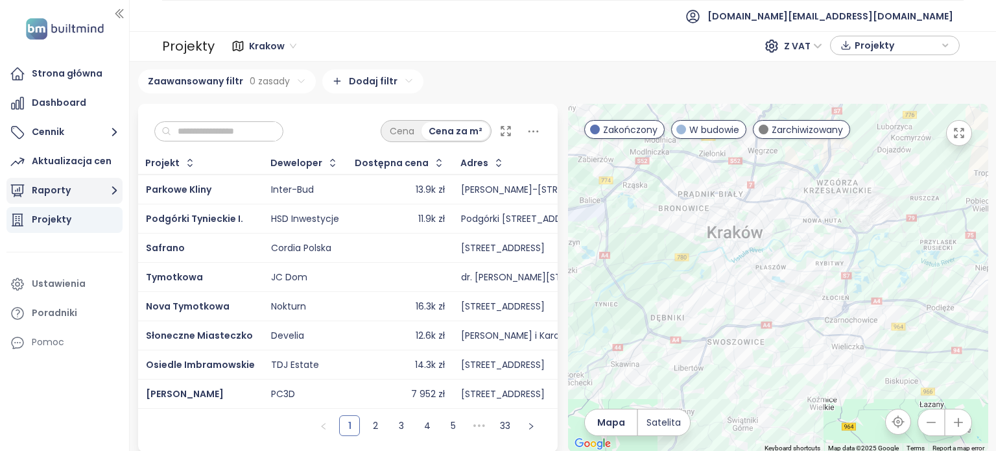
click at [109, 183] on icon "button" at bounding box center [114, 190] width 16 height 16
click at [322, 303] on div "Nokturn" at bounding box center [305, 306] width 68 height 16
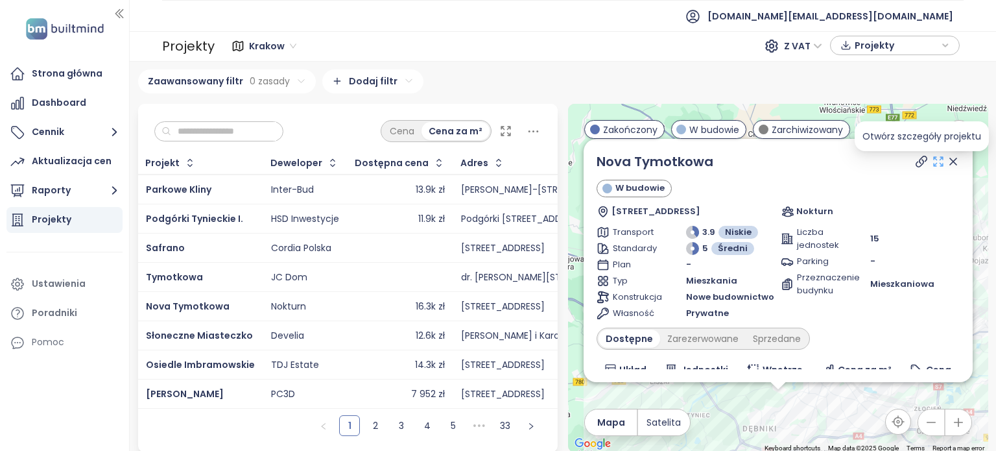
click at [933, 166] on icon at bounding box center [937, 161] width 9 height 9
click at [620, 18] on ul "[DOMAIN_NAME][EMAIL_ADDRESS][DOMAIN_NAME]" at bounding box center [562, 16] width 801 height 32
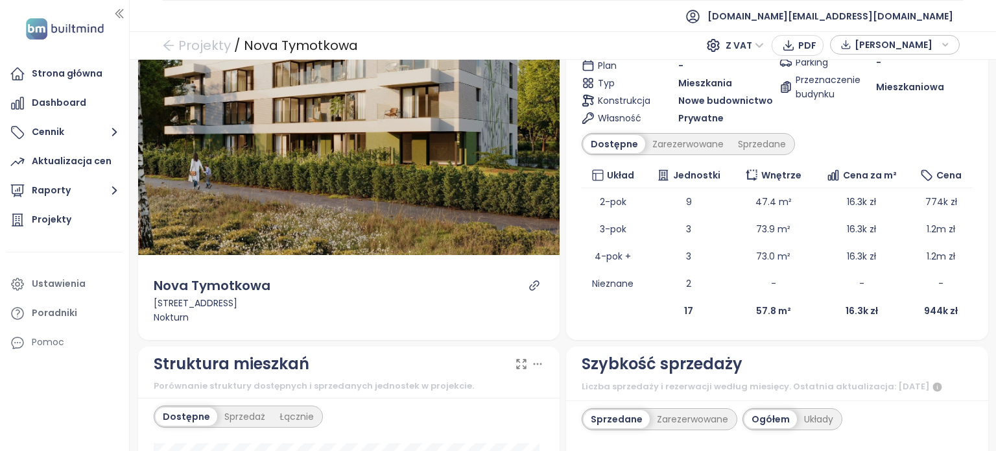
scroll to position [140, 0]
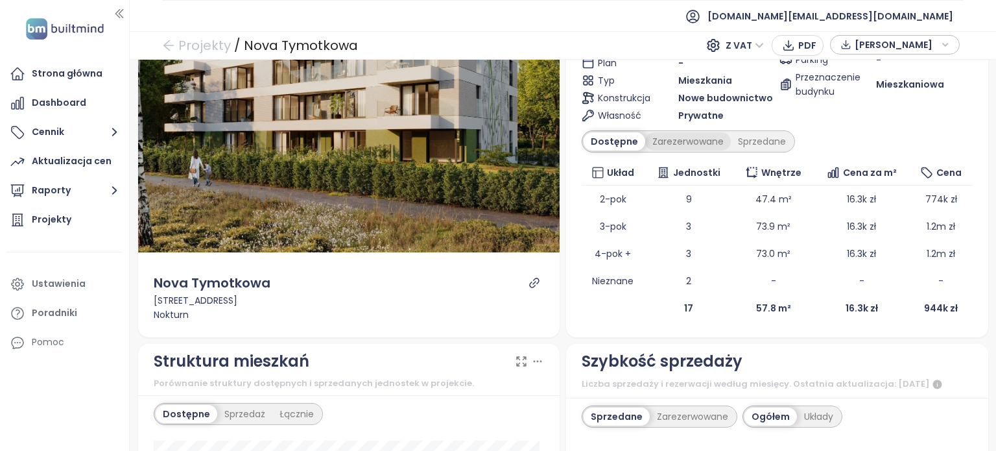
click at [686, 135] on div "Zarezerwowane" at bounding box center [688, 141] width 86 height 18
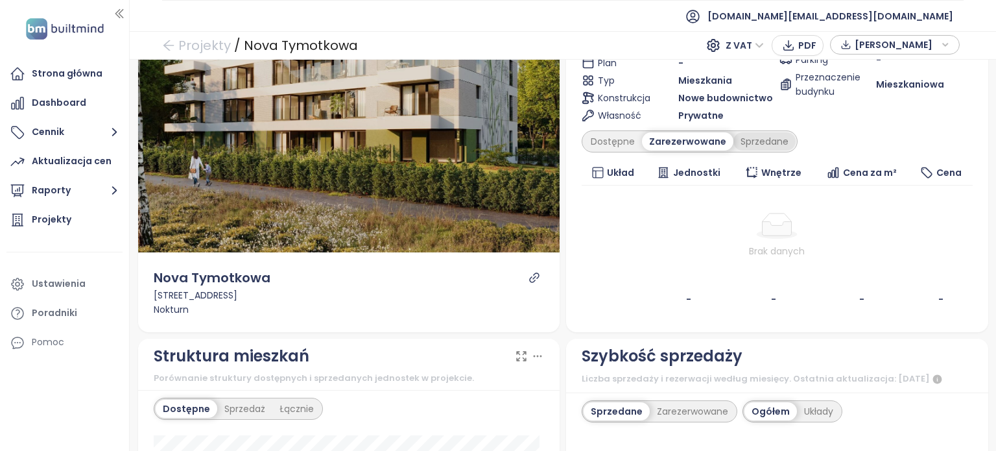
click at [749, 142] on div "Sprzedane" at bounding box center [764, 141] width 62 height 18
click at [678, 146] on div "Zarezerwowane" at bounding box center [685, 141] width 86 height 18
click at [613, 145] on div "Dostępne" at bounding box center [612, 141] width 58 height 18
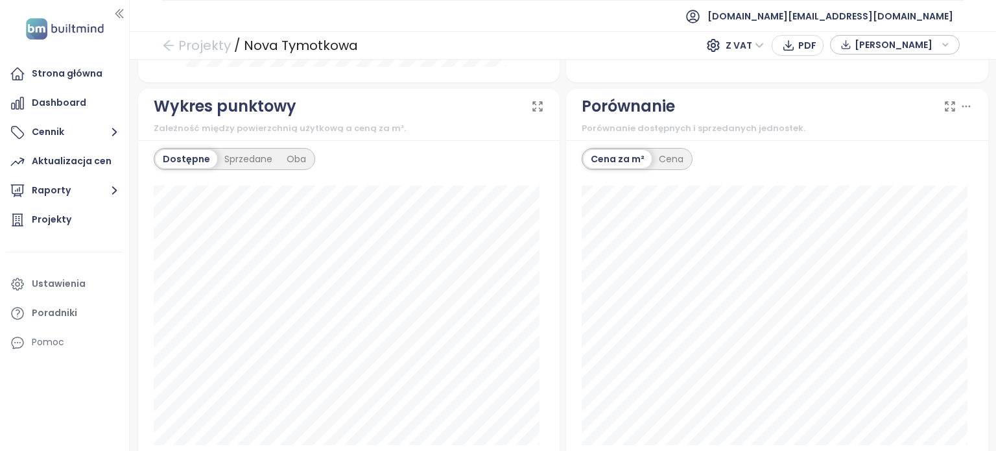
scroll to position [1162, 0]
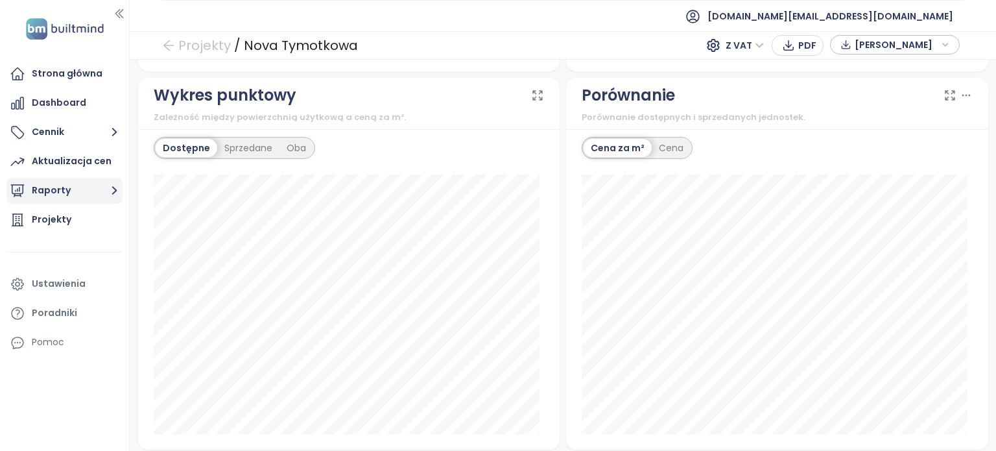
click at [64, 191] on button "Raporty" at bounding box center [64, 191] width 116 height 26
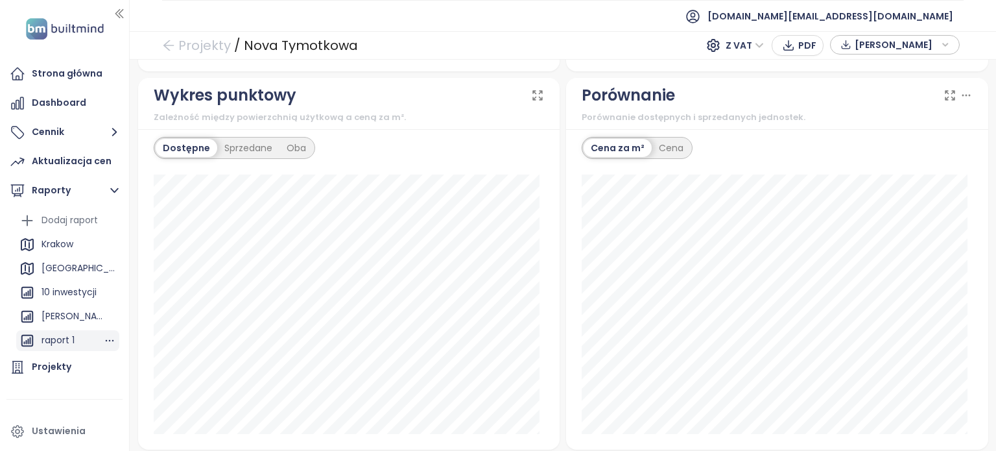
click at [67, 340] on div "raport 1" at bounding box center [57, 340] width 33 height 16
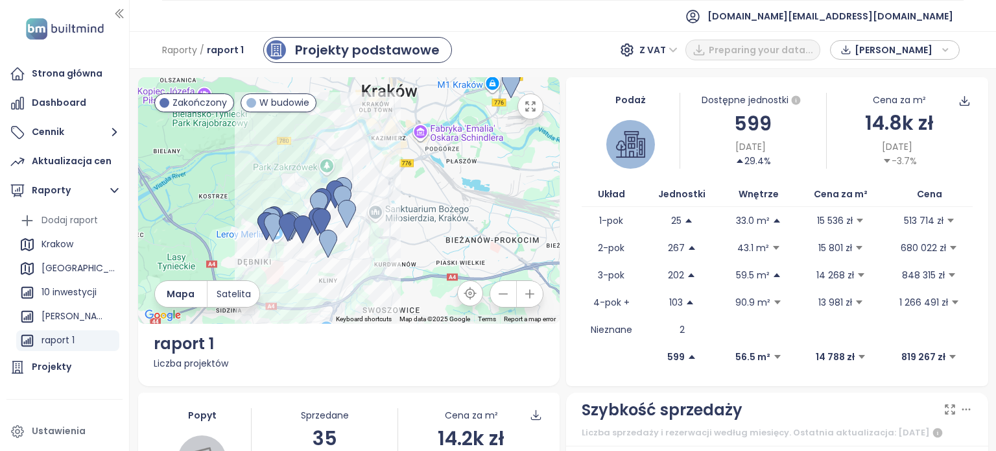
drag, startPoint x: 340, startPoint y: 253, endPoint x: 401, endPoint y: 218, distance: 69.7
click at [402, 218] on div at bounding box center [349, 200] width 422 height 246
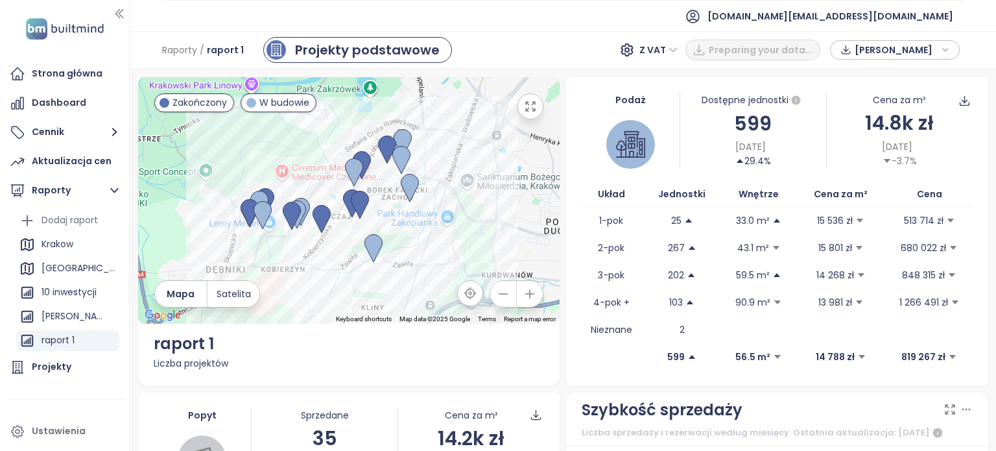
drag, startPoint x: 379, startPoint y: 215, endPoint x: 433, endPoint y: 220, distance: 54.8
click at [433, 220] on div at bounding box center [349, 200] width 422 height 246
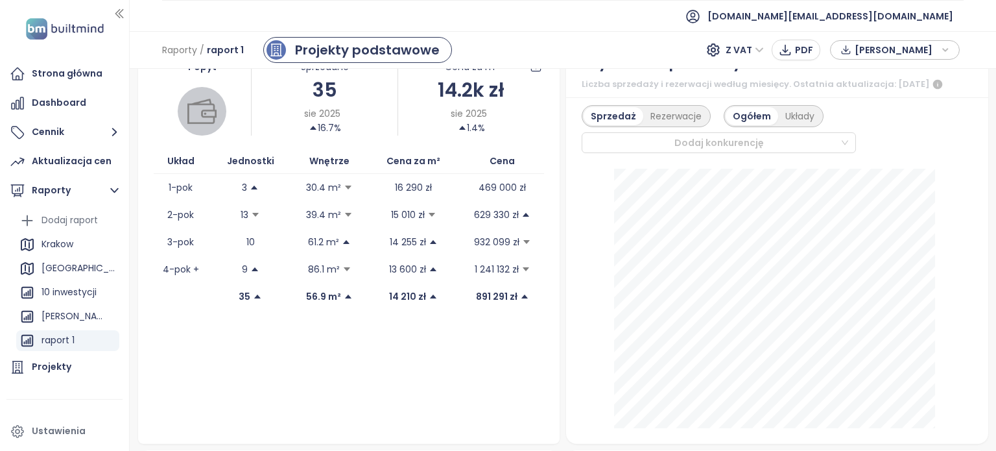
scroll to position [360, 0]
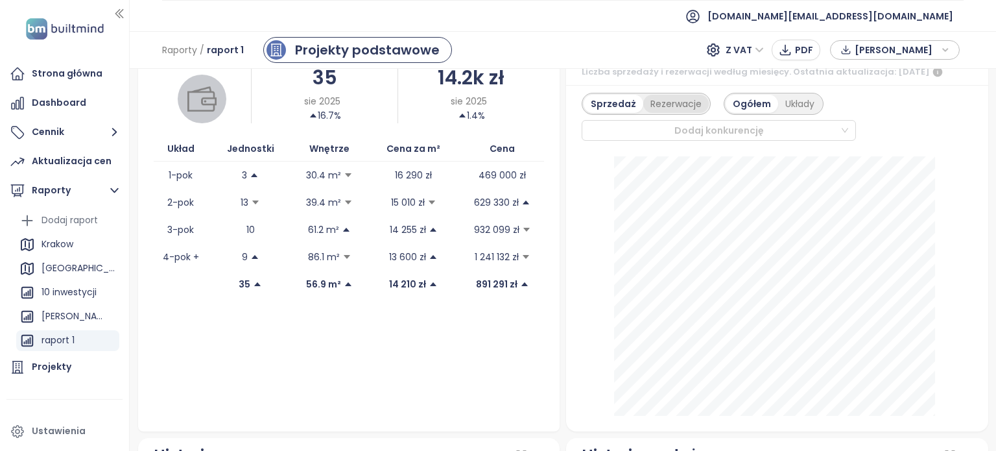
click at [673, 104] on div "Rezerwacje" at bounding box center [675, 104] width 65 height 18
click at [786, 113] on div "Układy" at bounding box center [798, 104] width 43 height 18
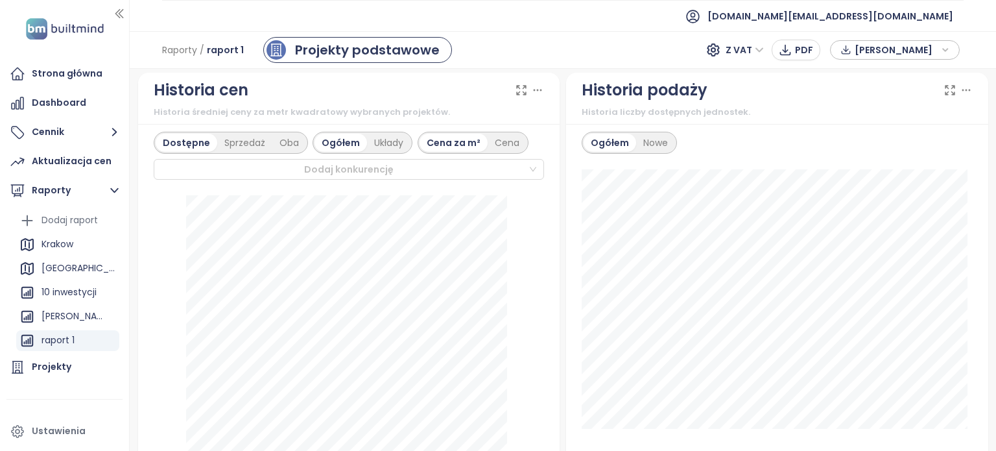
scroll to position [707, 0]
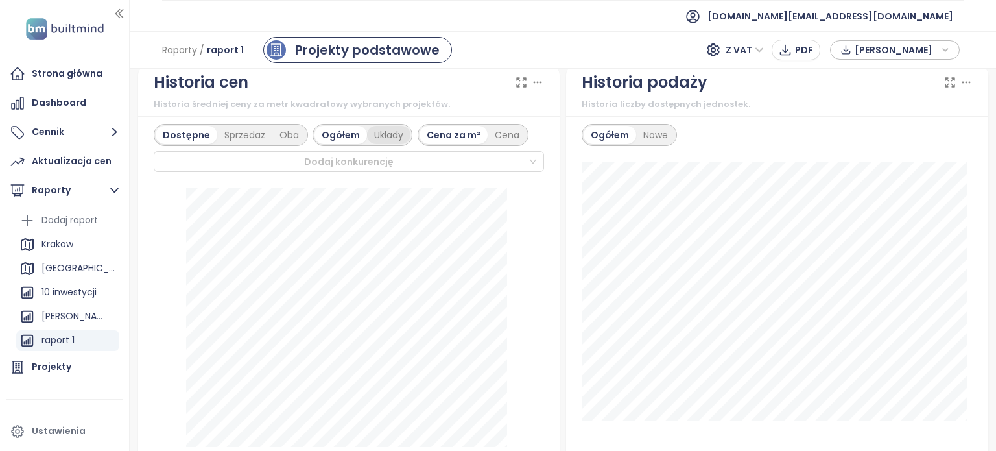
click at [380, 142] on div "Układy" at bounding box center [388, 135] width 43 height 18
click at [241, 144] on div "Sprzedaż" at bounding box center [244, 135] width 55 height 18
click at [472, 144] on div "Cena" at bounding box center [476, 135] width 39 height 18
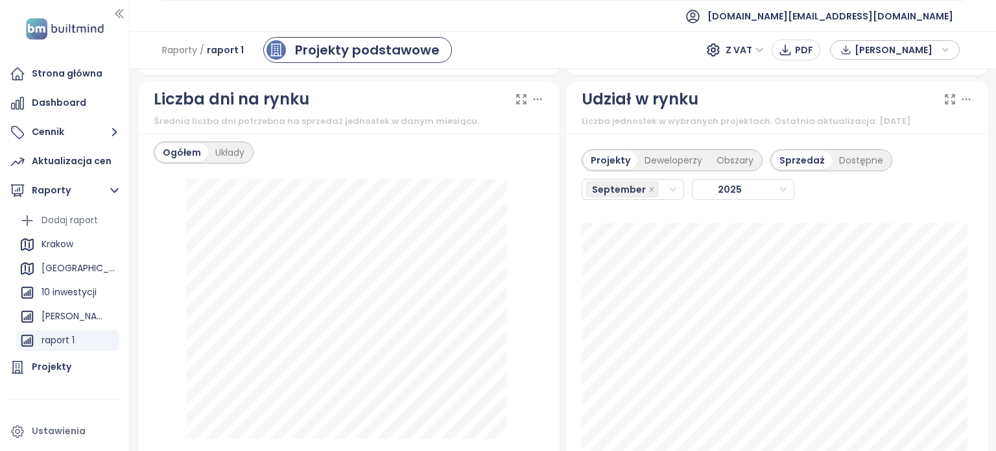
scroll to position [1469, 0]
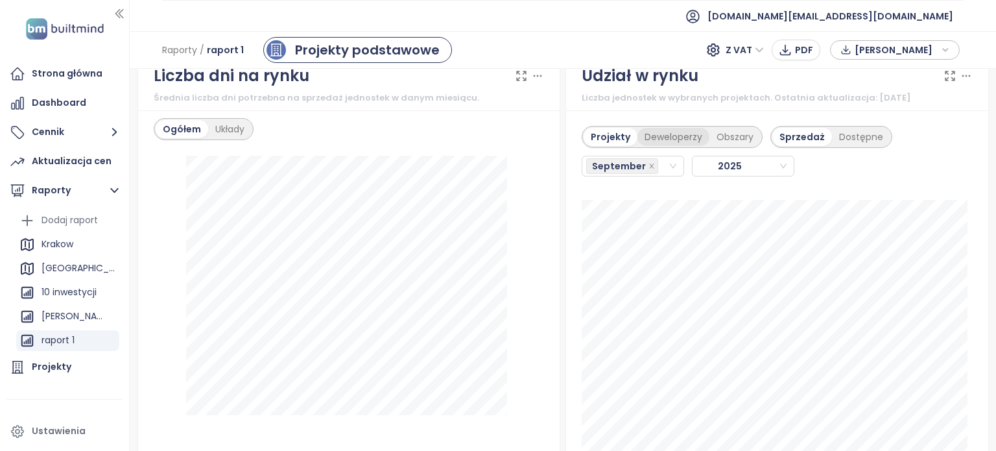
click at [659, 146] on div "Deweloperzy" at bounding box center [673, 137] width 72 height 18
click at [669, 170] on icon "close-circle" at bounding box center [673, 166] width 8 height 8
click at [648, 169] on icon "close" at bounding box center [651, 166] width 6 height 6
click at [713, 146] on div "Obszary" at bounding box center [735, 137] width 51 height 18
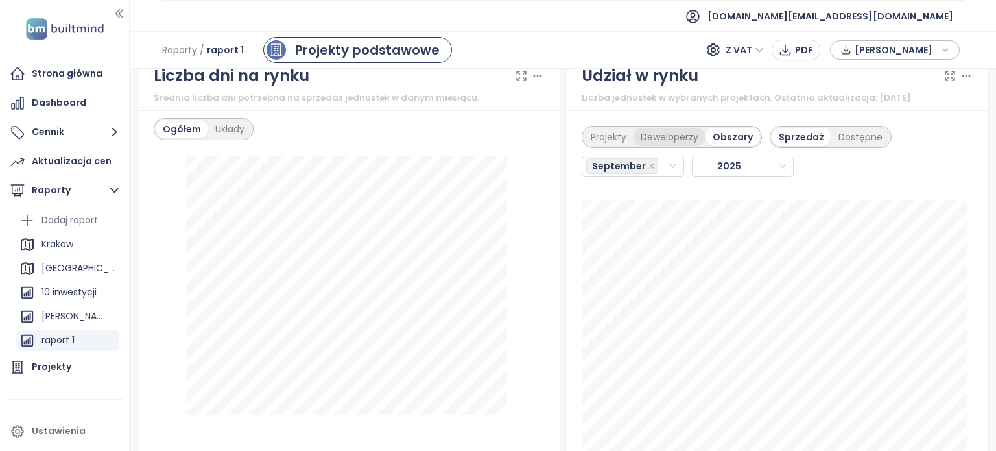
click at [664, 143] on div "Deweloperzy" at bounding box center [669, 137] width 72 height 18
click at [852, 146] on div "Dostępne" at bounding box center [861, 137] width 58 height 18
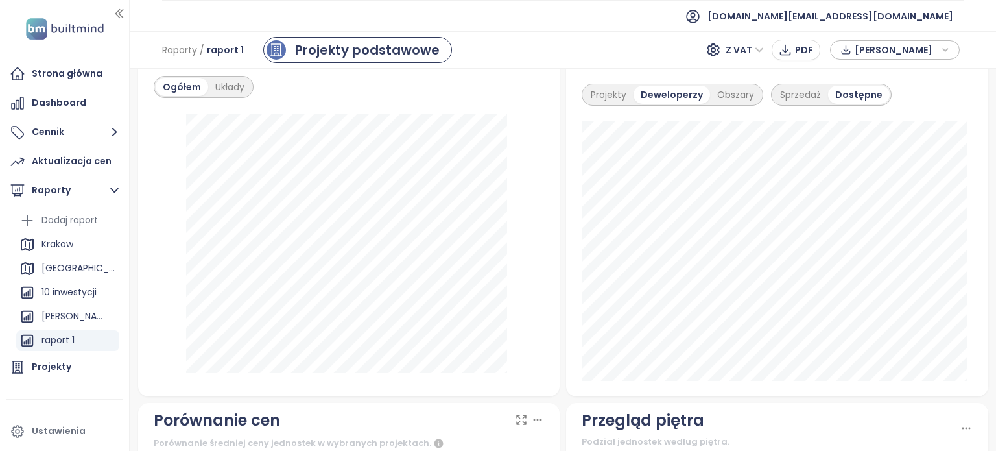
scroll to position [1509, 0]
drag, startPoint x: 976, startPoint y: 302, endPoint x: 967, endPoint y: 296, distance: 10.6
click at [967, 296] on div "Udział w rynku Liczba jednostek w wybranych projektach. Ostatnia aktualizacja: …" at bounding box center [777, 208] width 428 height 379
drag, startPoint x: 967, startPoint y: 296, endPoint x: 987, endPoint y: 309, distance: 24.3
click at [987, 309] on div "← Move left → Move right ↑ Move up ↓ Move down + Zoom in - Zoom out Home Jump l…" at bounding box center [563, 260] width 866 height 382
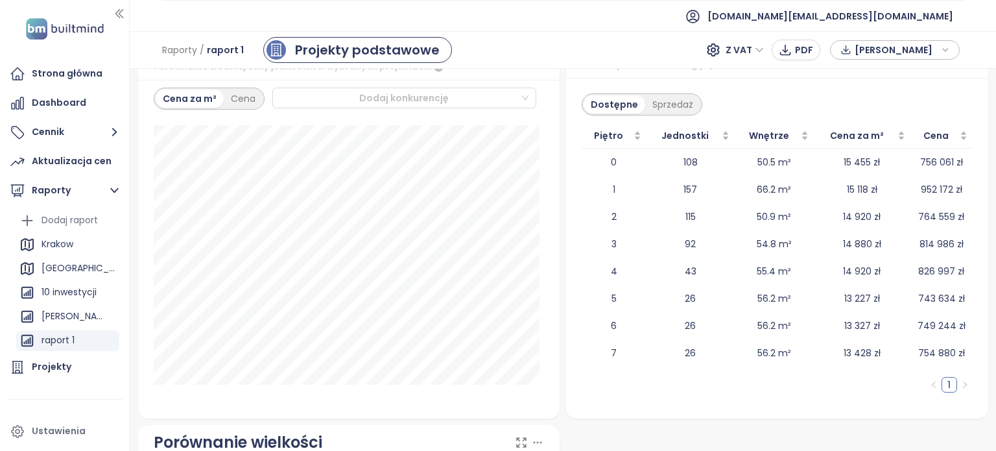
scroll to position [1994, 0]
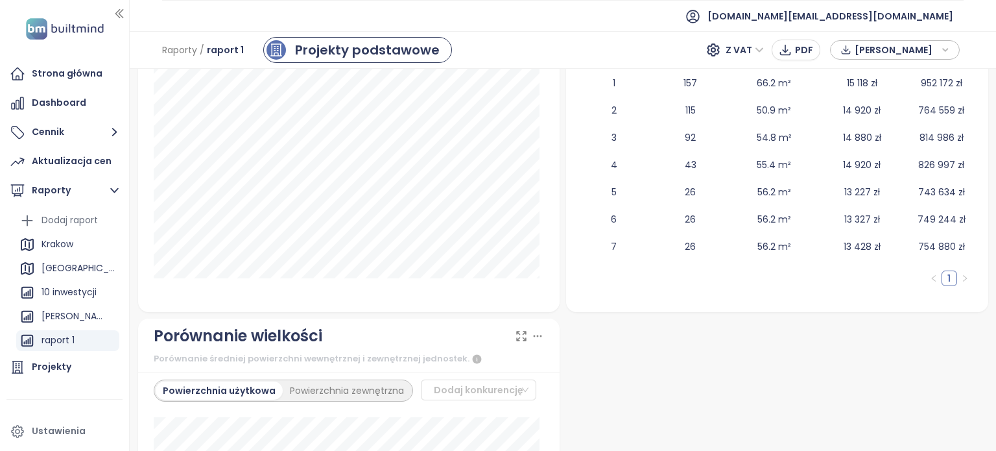
drag, startPoint x: 977, startPoint y: 378, endPoint x: 984, endPoint y: 369, distance: 10.6
click at [984, 372] on div "← Move left → Move right ↑ Move up ↓ Move down + Zoom in - Zoom out Home Jump l…" at bounding box center [563, 260] width 866 height 382
click at [58, 100] on div "Dashboard" at bounding box center [59, 103] width 54 height 16
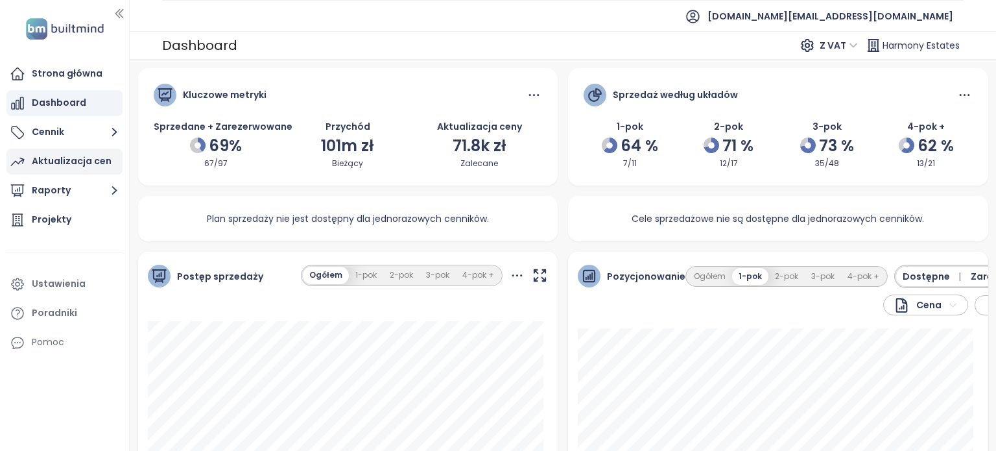
click at [67, 156] on div "Aktualizacja cen" at bounding box center [72, 161] width 80 height 16
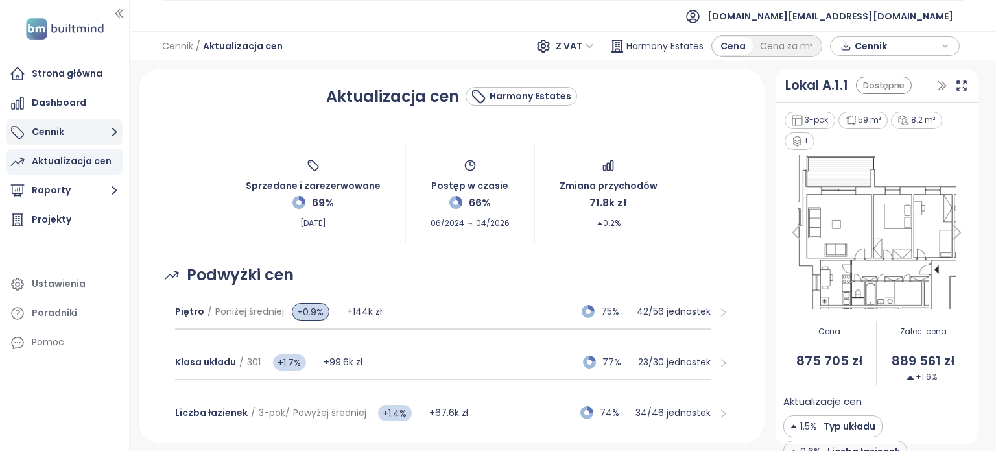
click at [80, 139] on button "Cennik" at bounding box center [64, 132] width 116 height 26
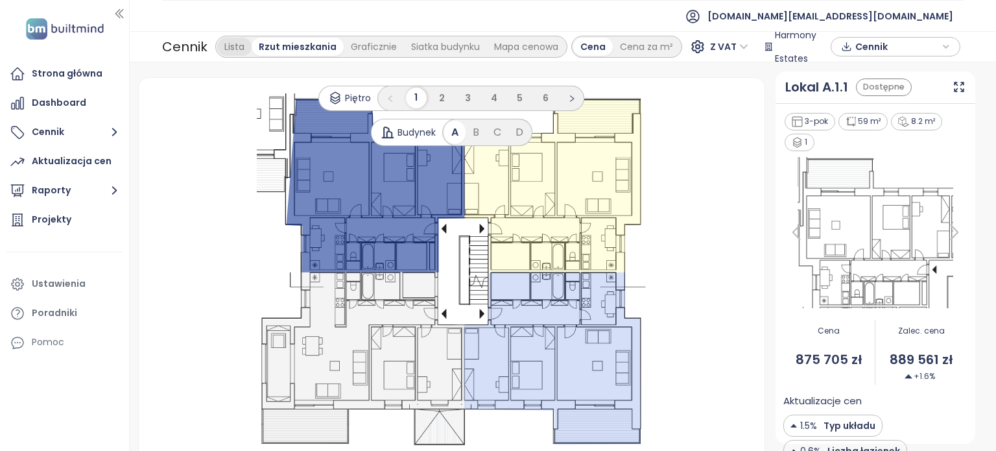
click at [228, 47] on div "Lista" at bounding box center [234, 47] width 34 height 18
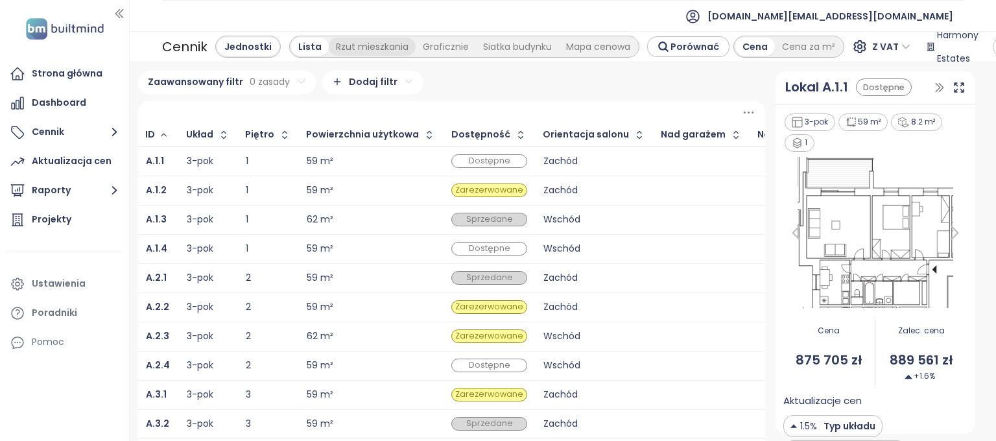
click at [363, 47] on div "Rzut mieszkania" at bounding box center [372, 47] width 87 height 18
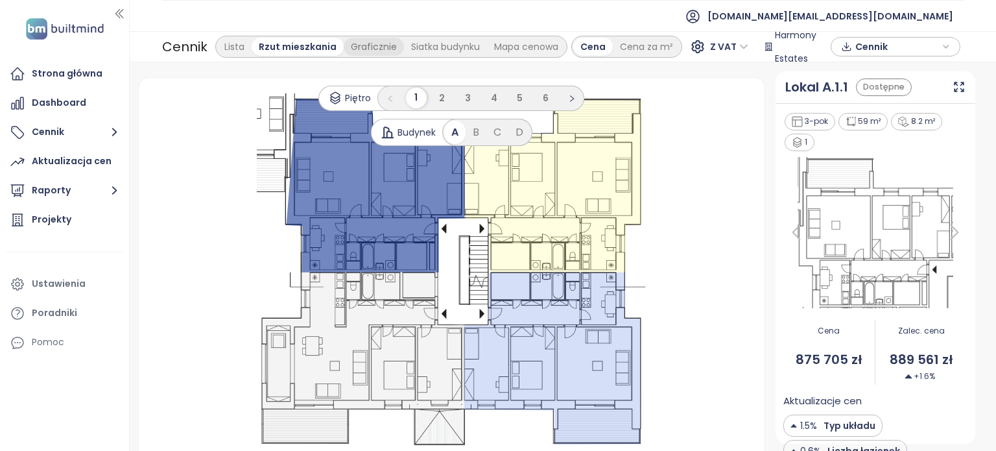
click at [366, 50] on div "Graficznie" at bounding box center [374, 47] width 60 height 18
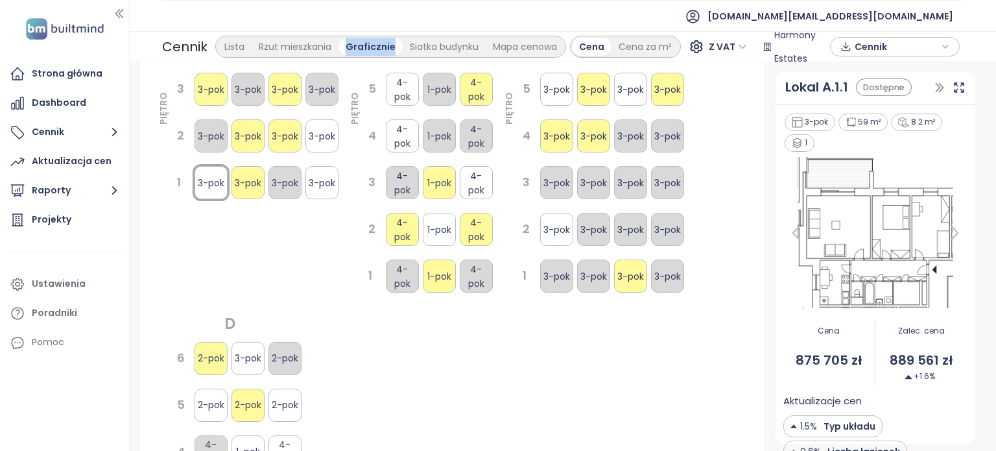
scroll to position [194, 0]
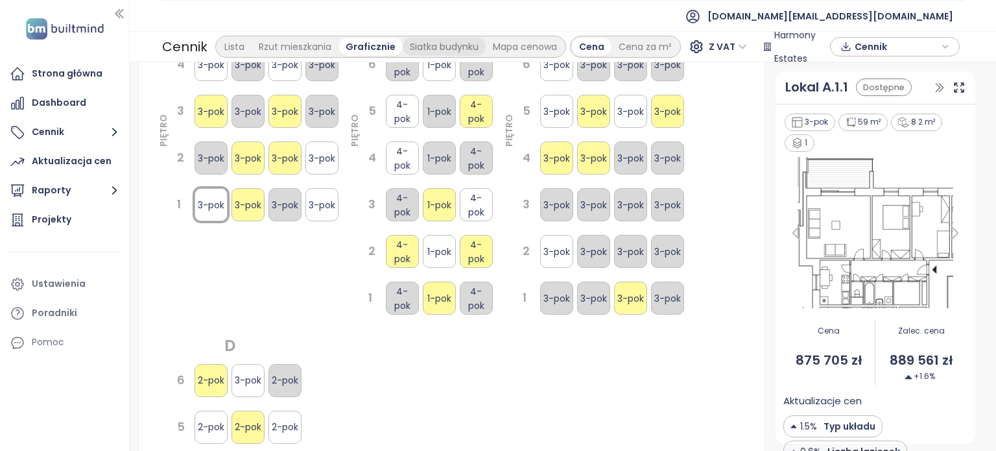
click at [428, 45] on div "Siatka budynku" at bounding box center [444, 47] width 83 height 18
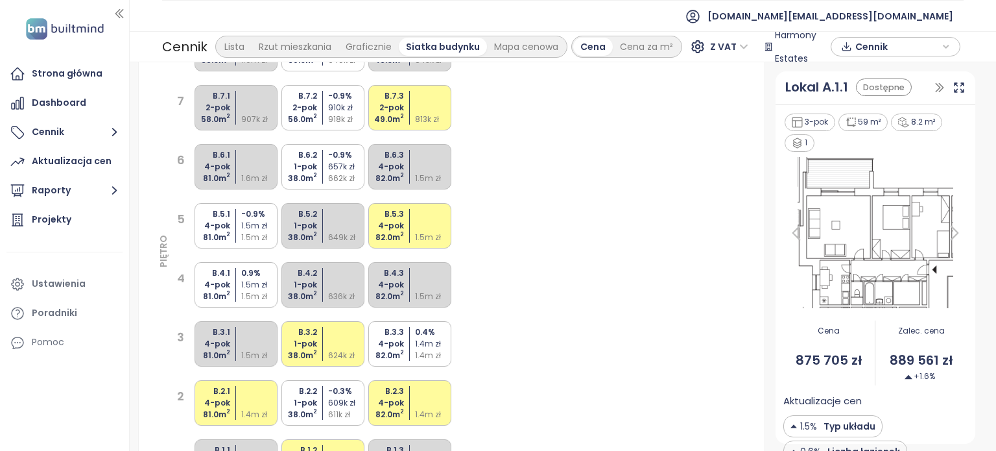
scroll to position [583, 0]
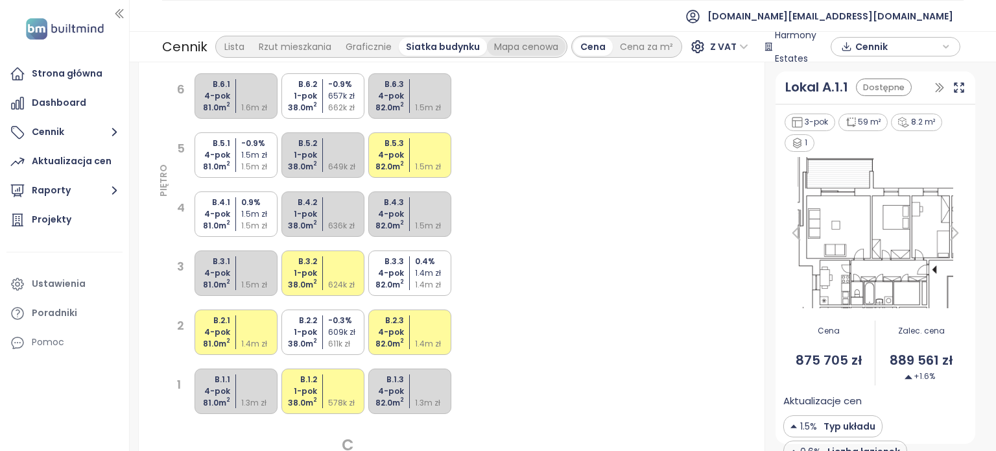
click at [507, 47] on div "Mapa cenowa" at bounding box center [526, 47] width 78 height 18
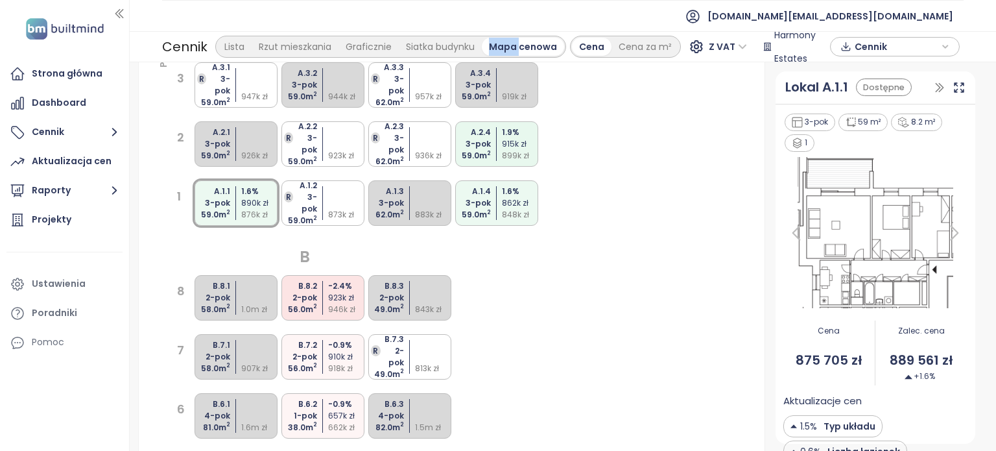
scroll to position [194, 0]
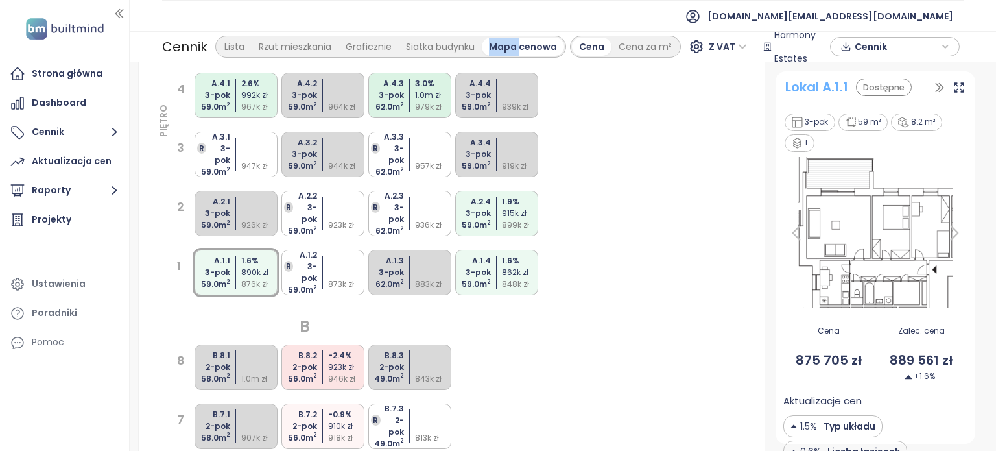
click at [807, 82] on div "Lokal A.1.1" at bounding box center [816, 87] width 63 height 20
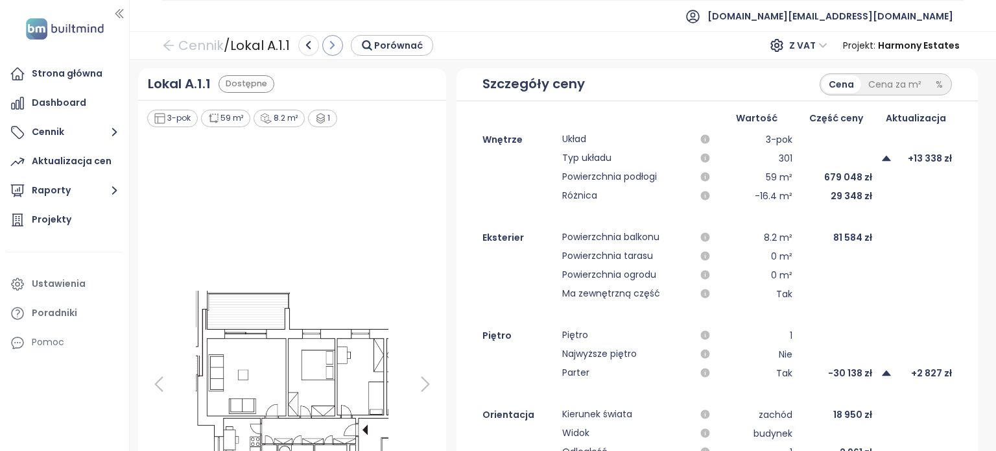
click at [338, 44] on icon "button" at bounding box center [333, 46] width 12 height 12
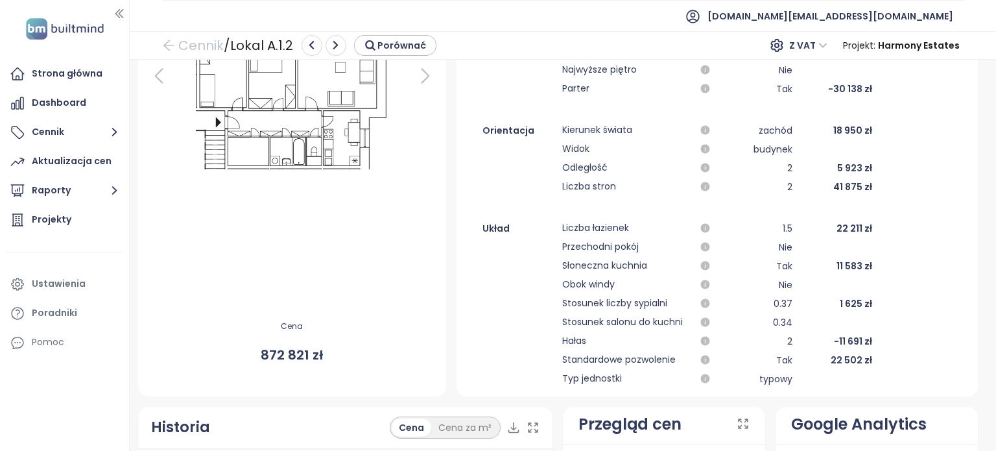
scroll to position [454, 0]
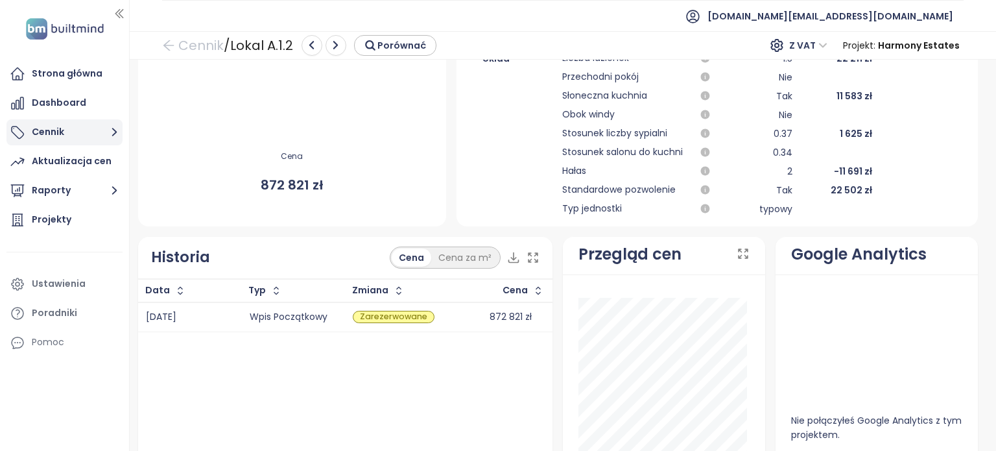
click at [78, 138] on button "Cennik" at bounding box center [64, 132] width 116 height 26
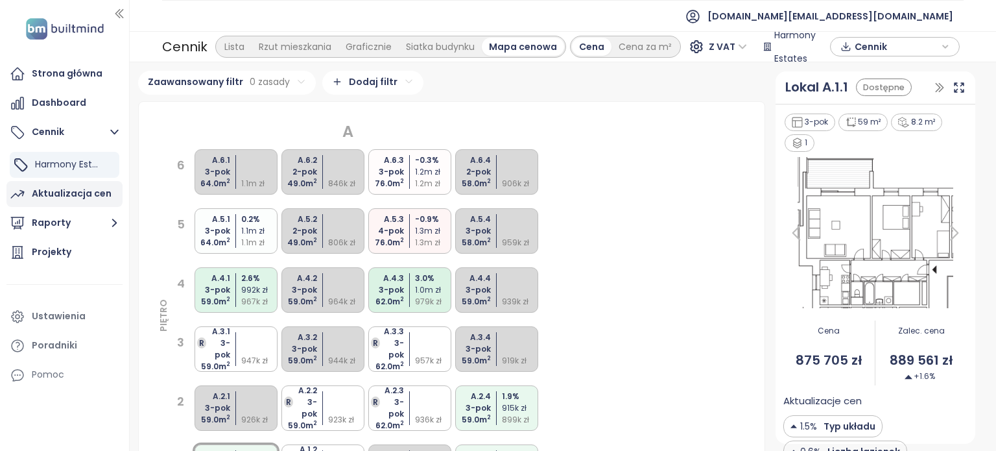
click at [86, 195] on div "Aktualizacja cen" at bounding box center [72, 193] width 80 height 16
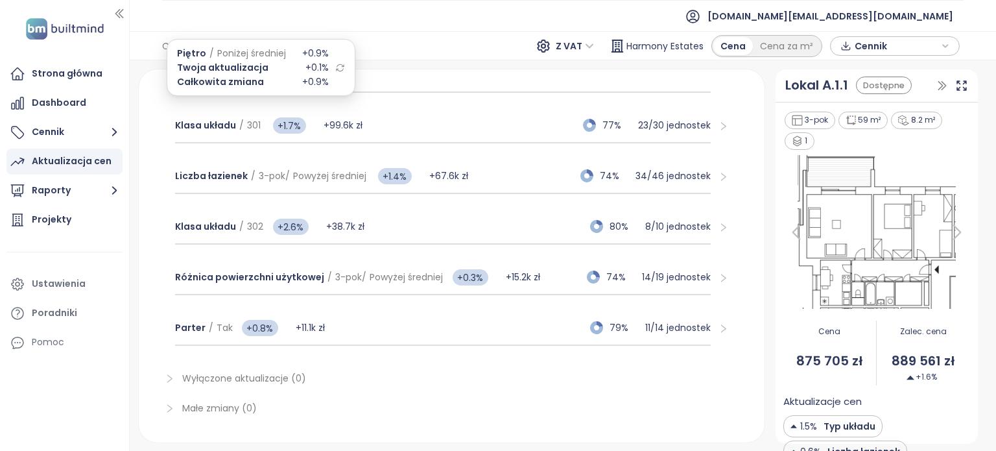
scroll to position [259, 0]
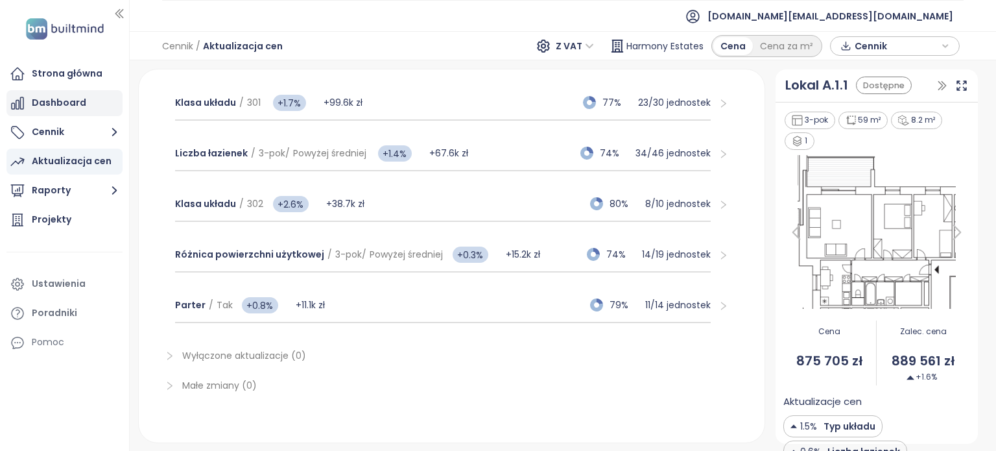
click at [51, 110] on div "Dashboard" at bounding box center [59, 103] width 54 height 16
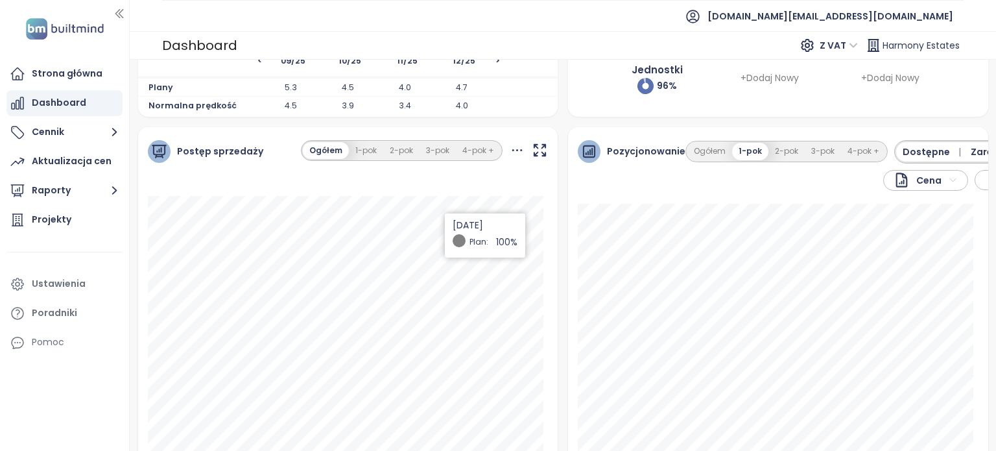
scroll to position [140, 0]
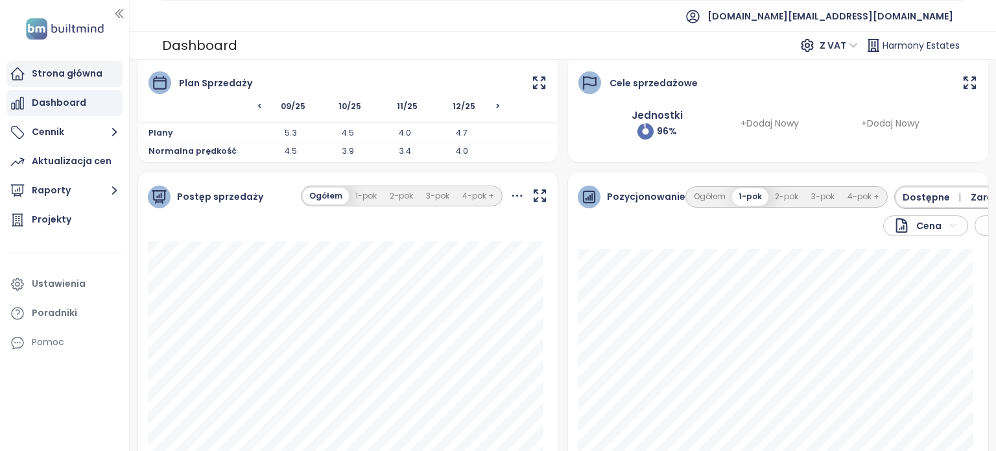
click at [50, 78] on div "Strona główna" at bounding box center [67, 73] width 71 height 16
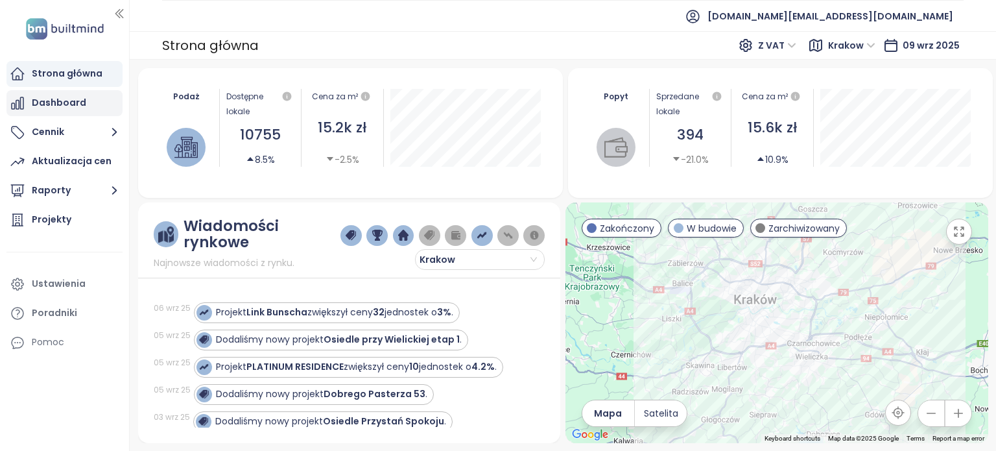
click at [67, 107] on div "Dashboard" at bounding box center [59, 103] width 54 height 16
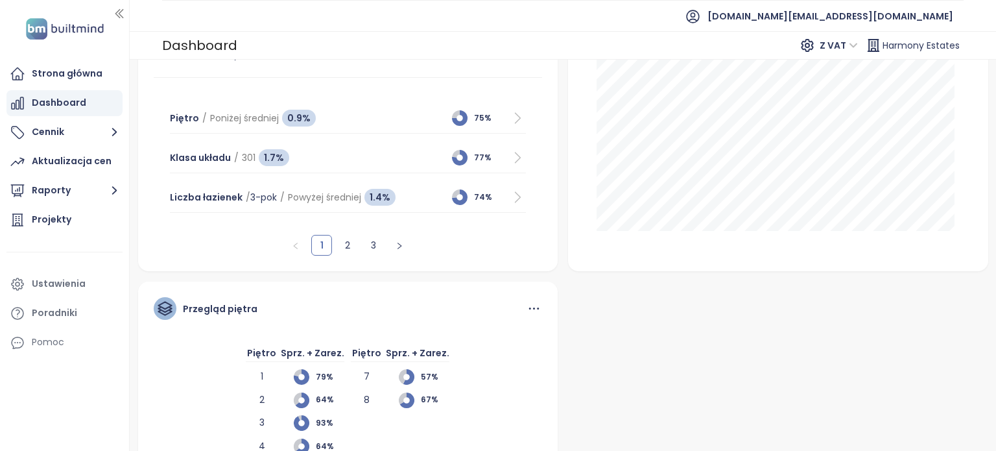
scroll to position [788, 0]
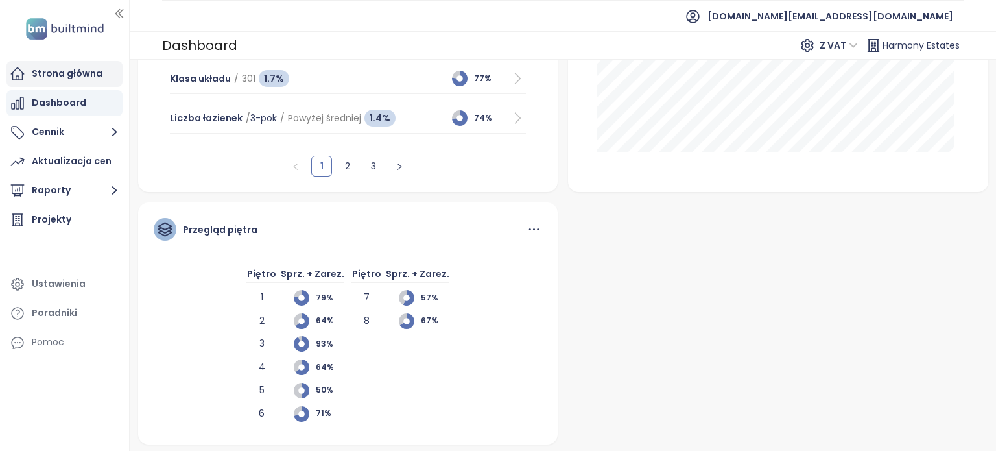
click at [69, 77] on div "Strona główna" at bounding box center [67, 73] width 71 height 16
